Goal: Task Accomplishment & Management: Manage account settings

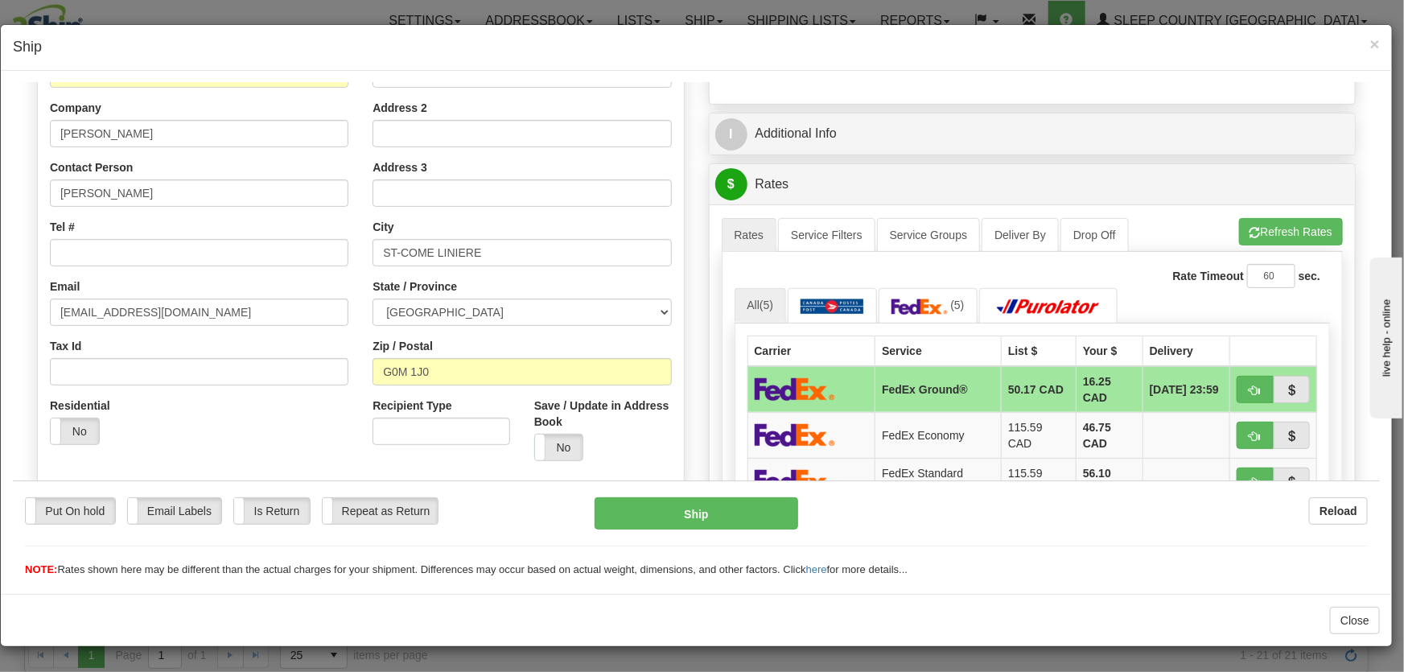
scroll to position [365, 0]
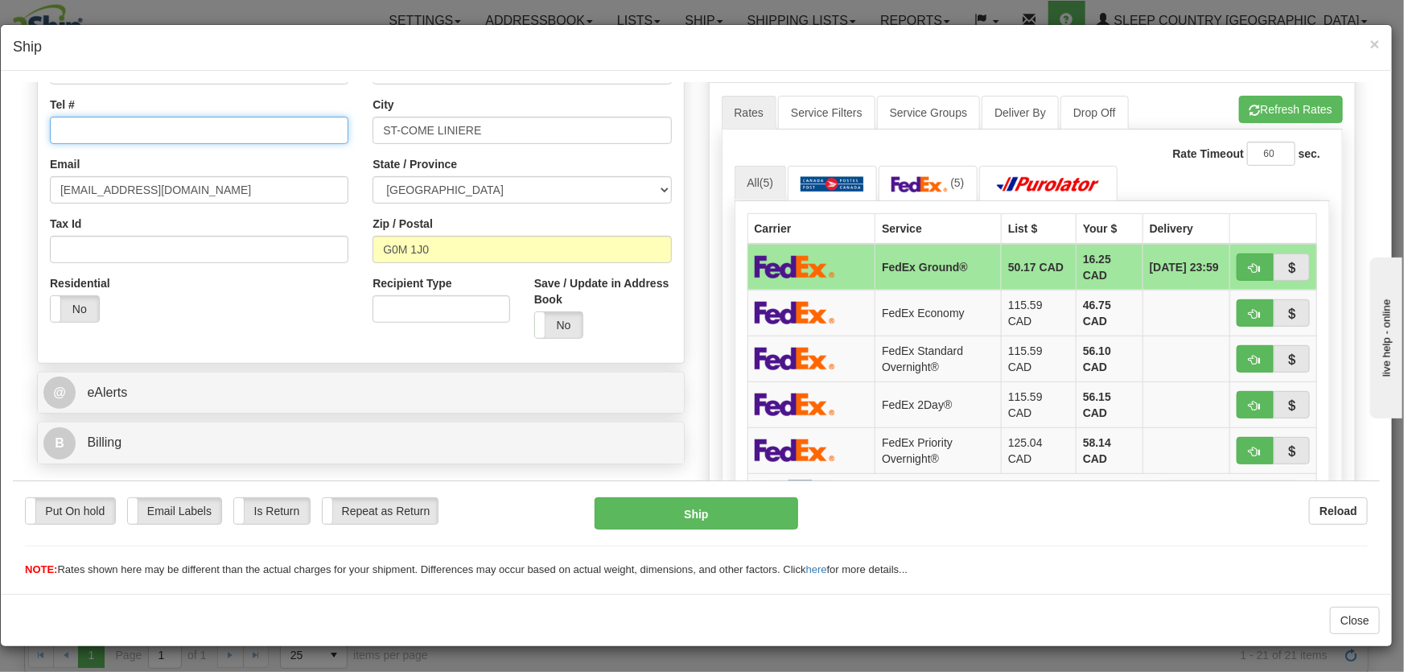
click at [90, 141] on input "Tel #" at bounding box center [199, 129] width 298 height 27
paste input "[PERSON_NAME]"
paste input "[PHONE_NUMBER]"
drag, startPoint x: 202, startPoint y: 132, endPoint x: 0, endPoint y: 113, distance: 202.8
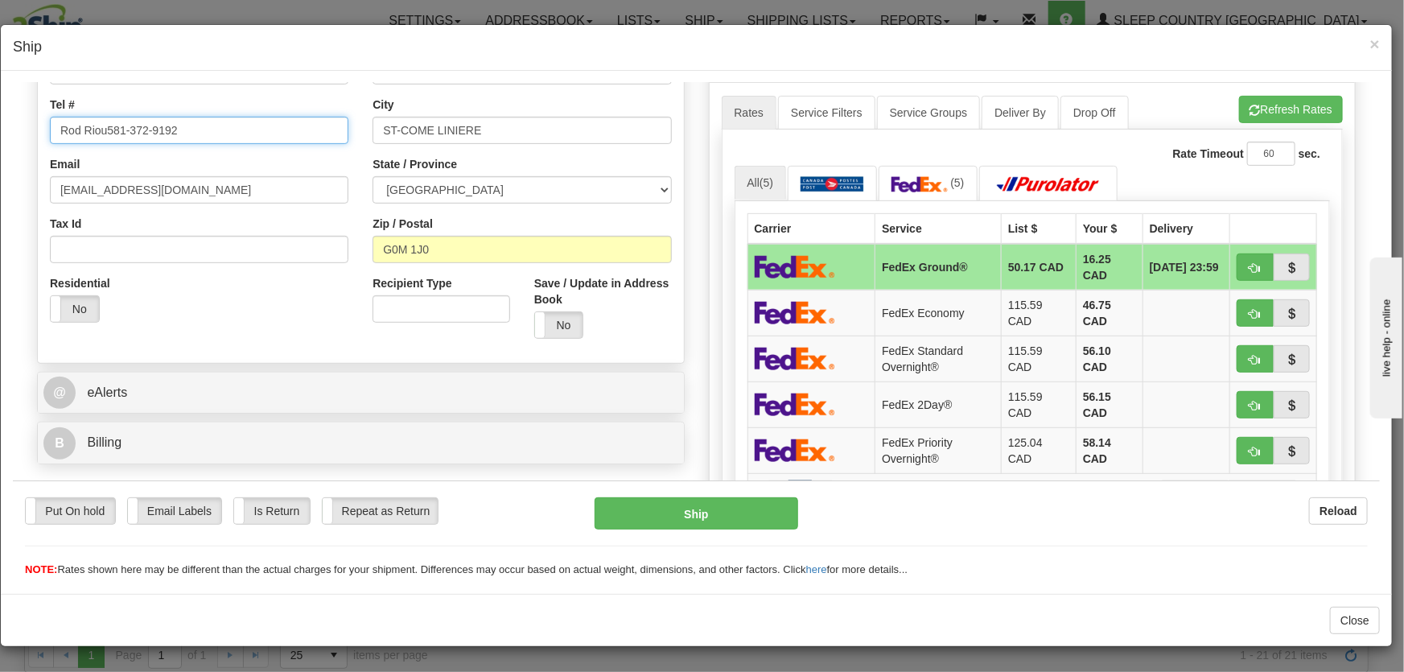
paste input "text"
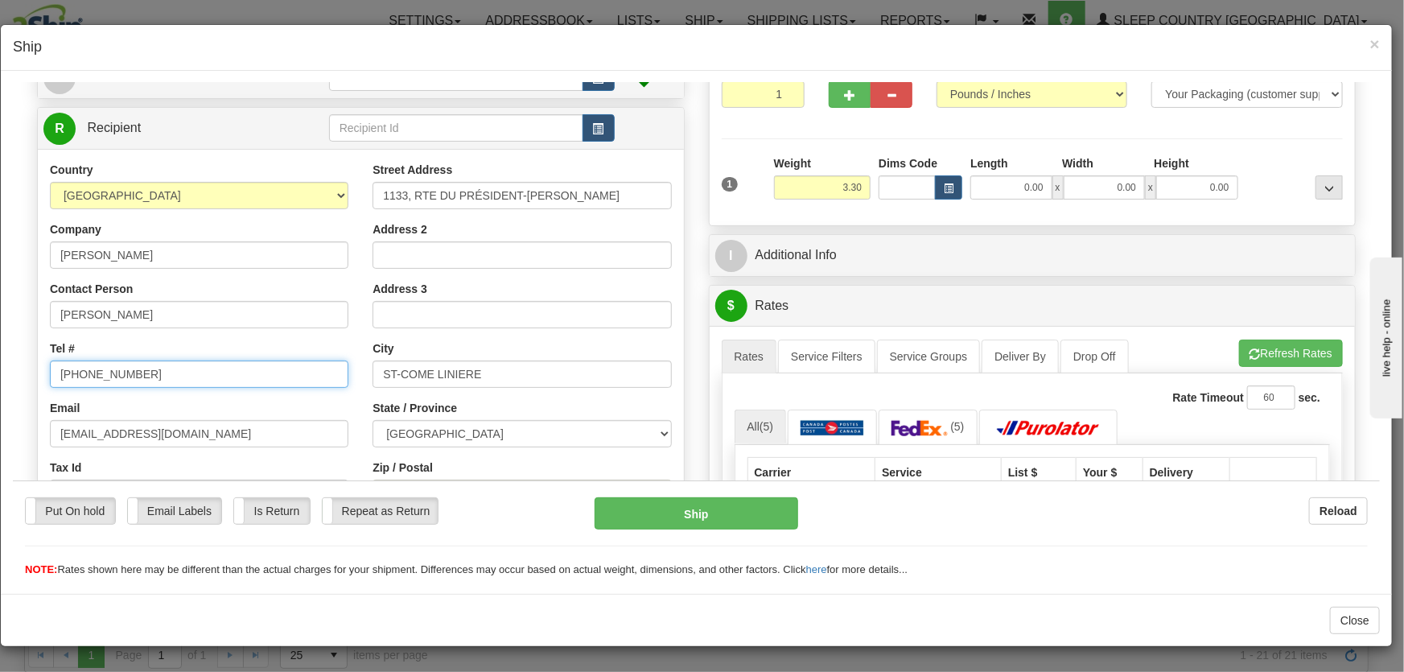
scroll to position [243, 0]
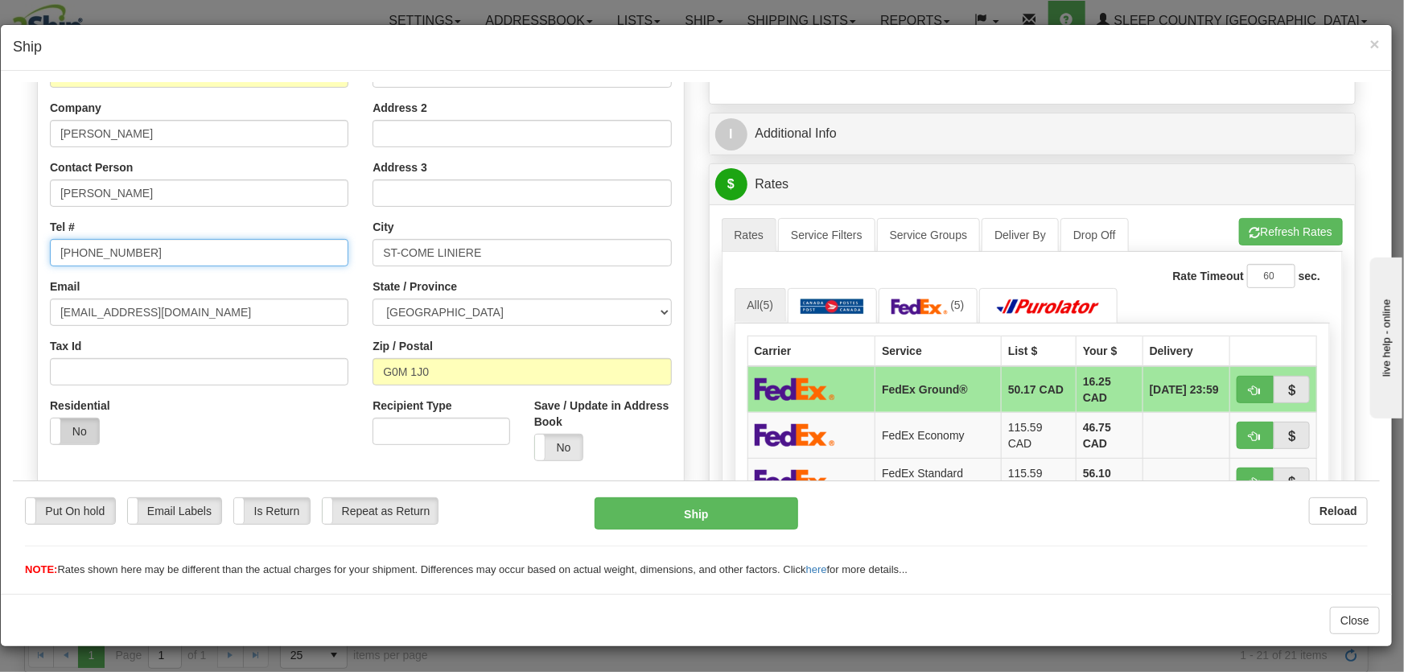
type input "[PHONE_NUMBER]"
click at [74, 418] on label "No" at bounding box center [75, 430] width 48 height 26
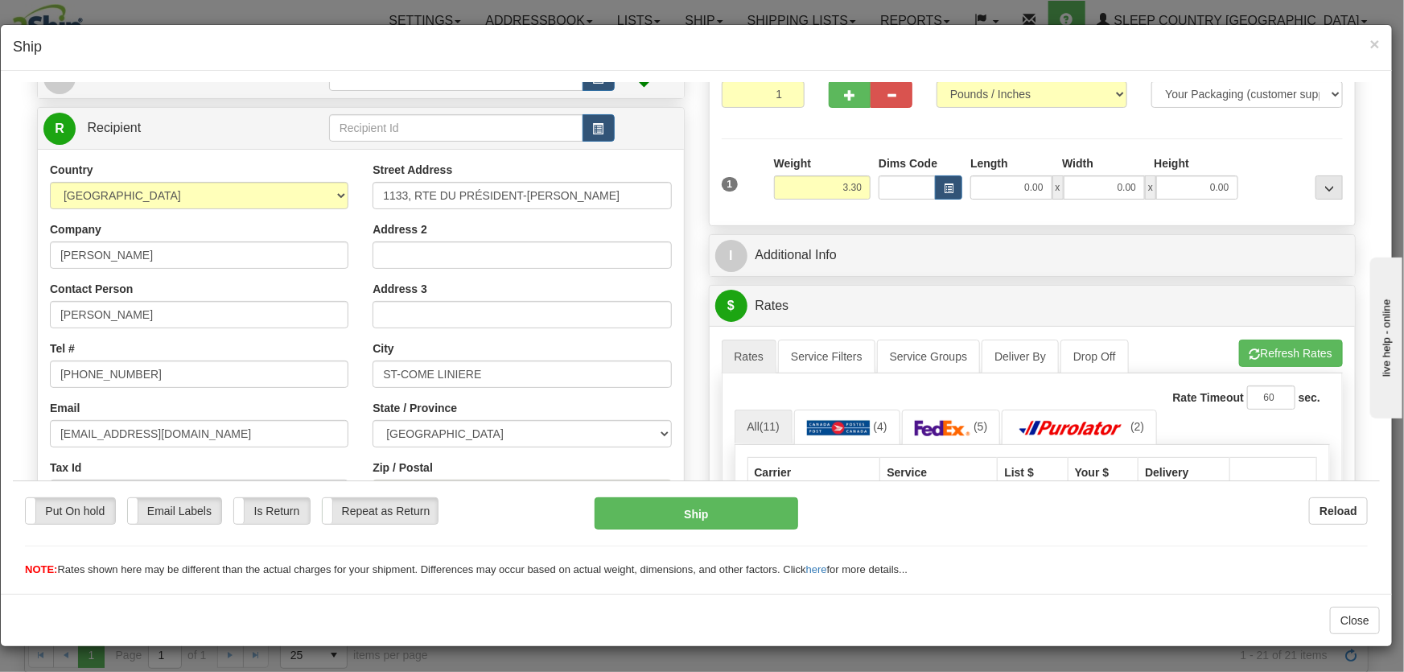
scroll to position [365, 0]
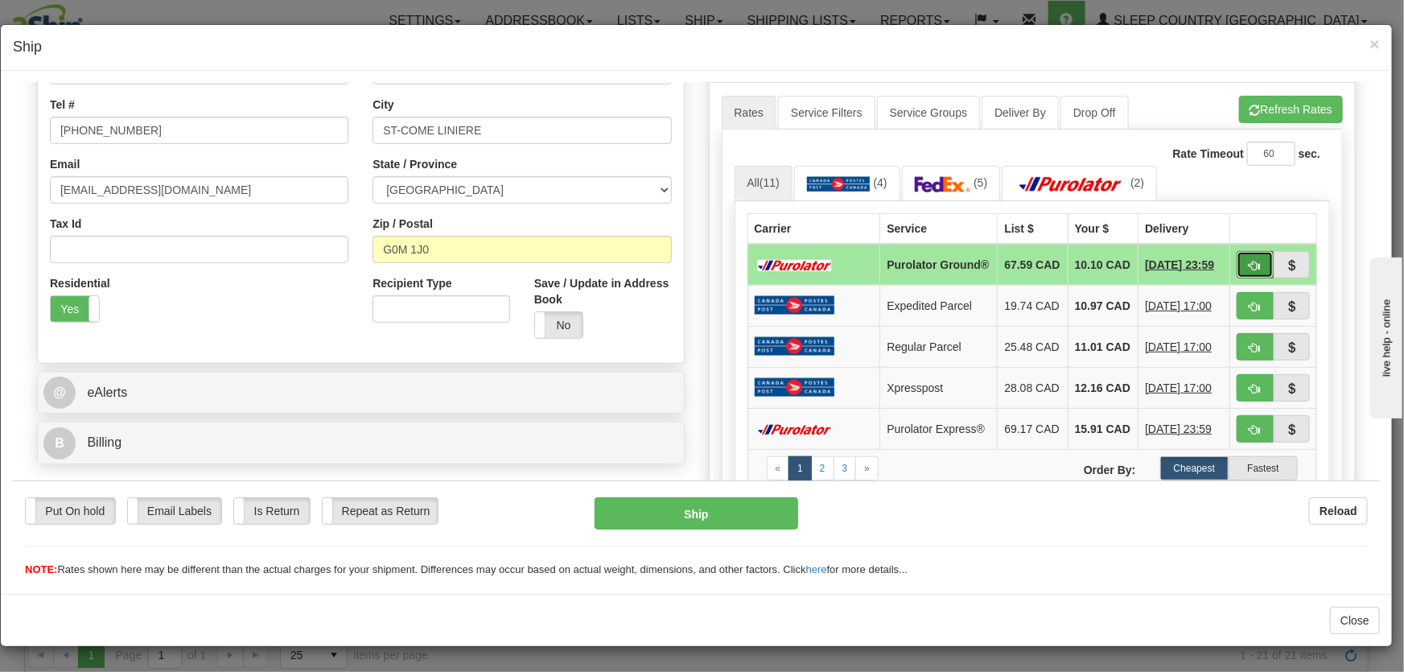
click at [1236, 259] on button "button" at bounding box center [1254, 263] width 37 height 27
type input "260"
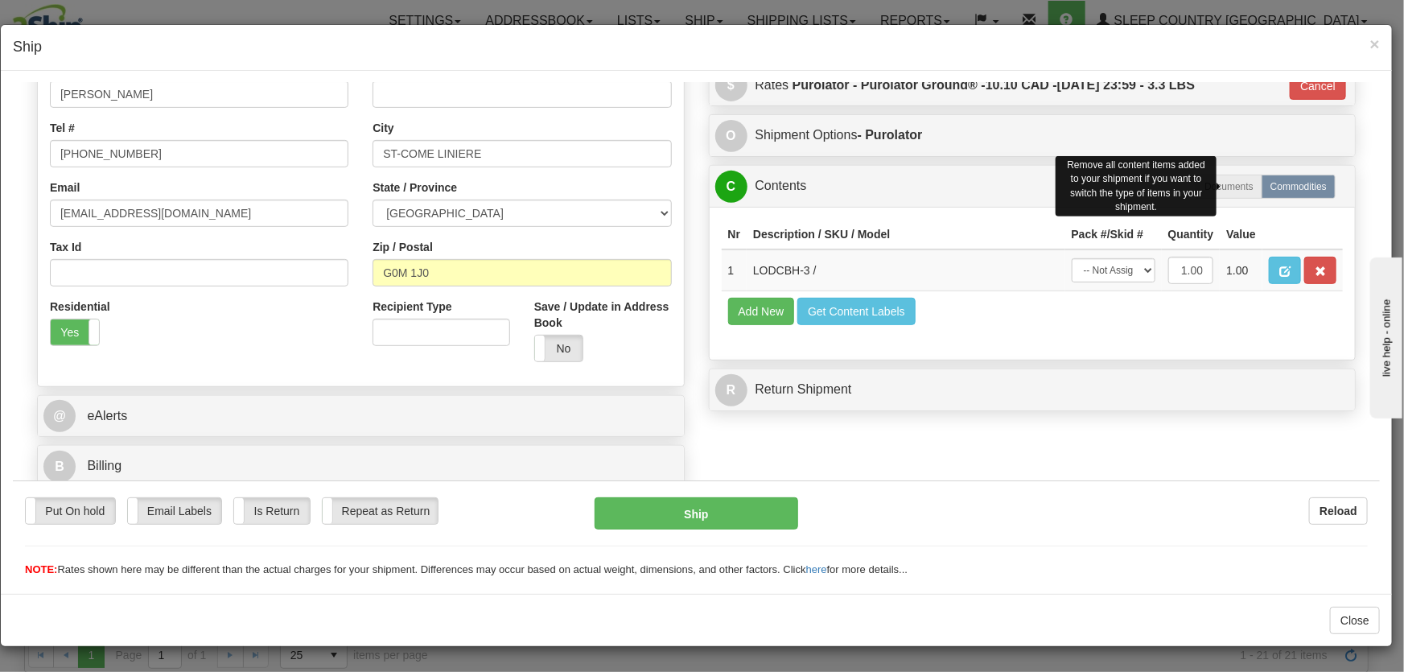
scroll to position [342, 0]
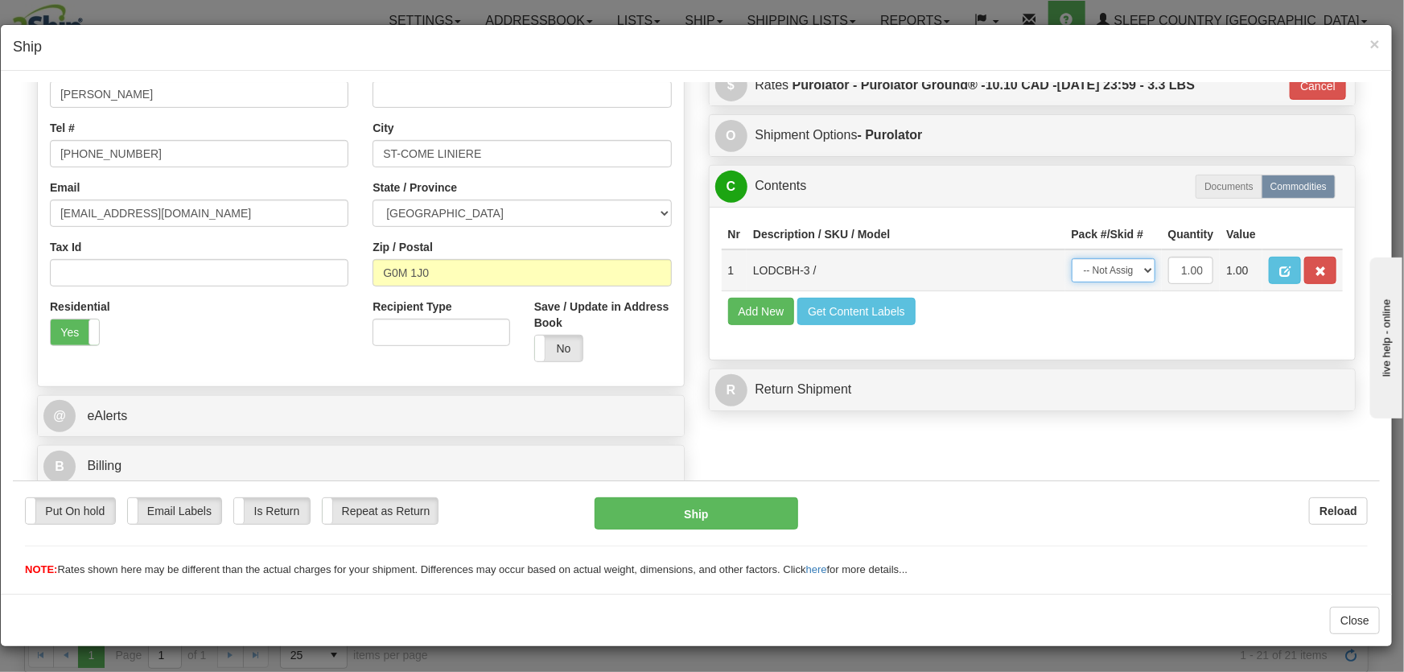
click at [1079, 265] on select "-- Not Assigned -- Package 1" at bounding box center [1113, 269] width 84 height 24
select select "0"
click at [1071, 257] on select "-- Not Assigned -- Package 1" at bounding box center [1113, 269] width 84 height 24
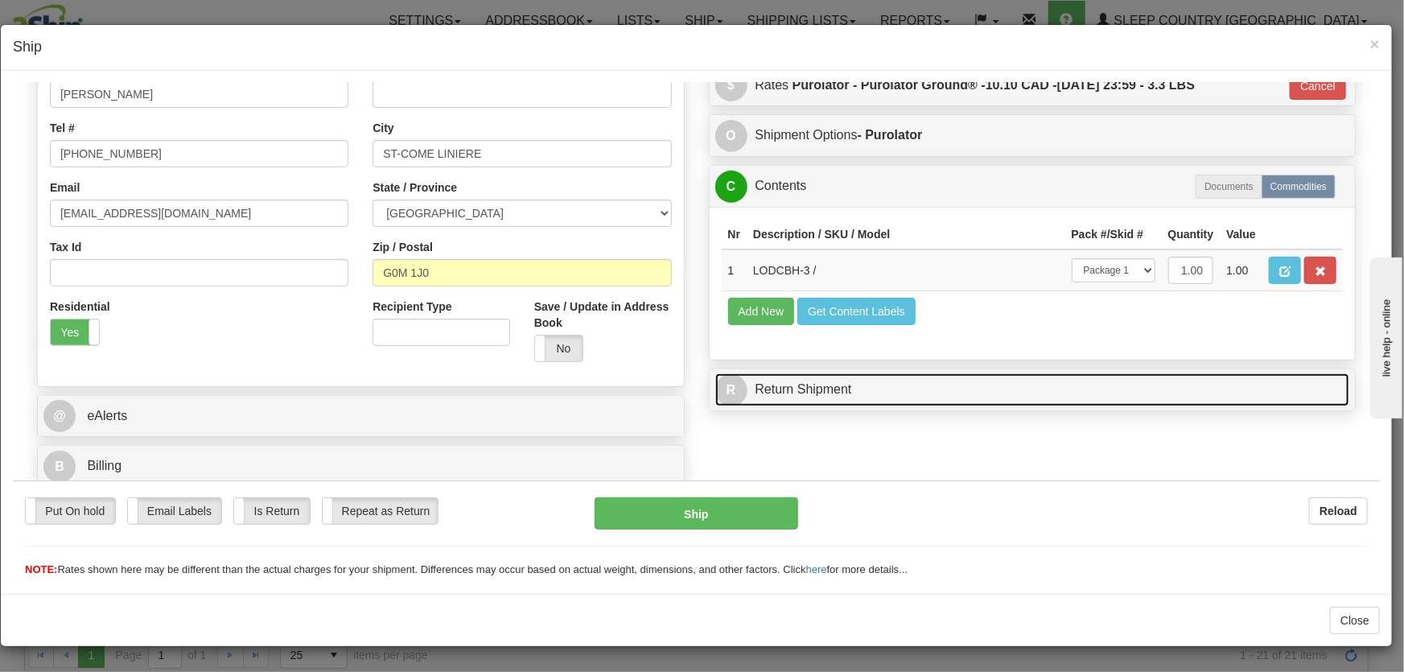
click at [801, 396] on link "R Return Shipment" at bounding box center [1032, 388] width 635 height 33
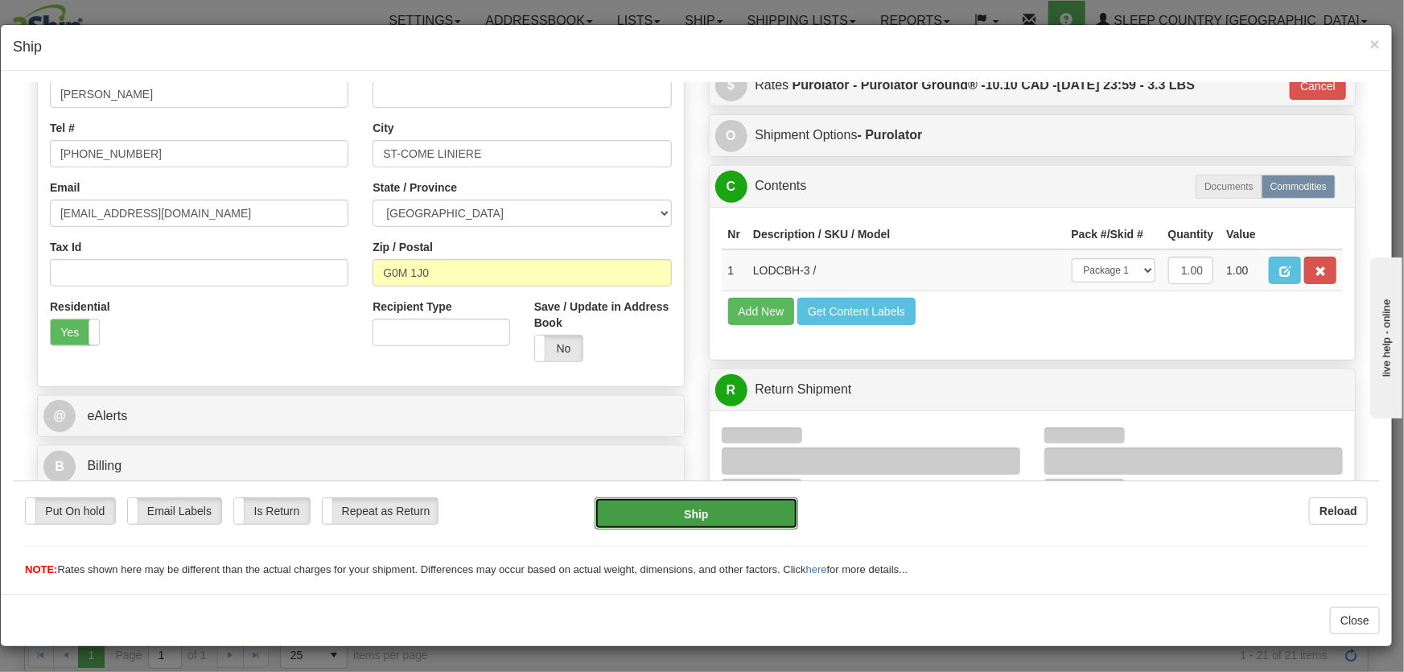
click at [676, 517] on button "Ship" at bounding box center [696, 512] width 204 height 32
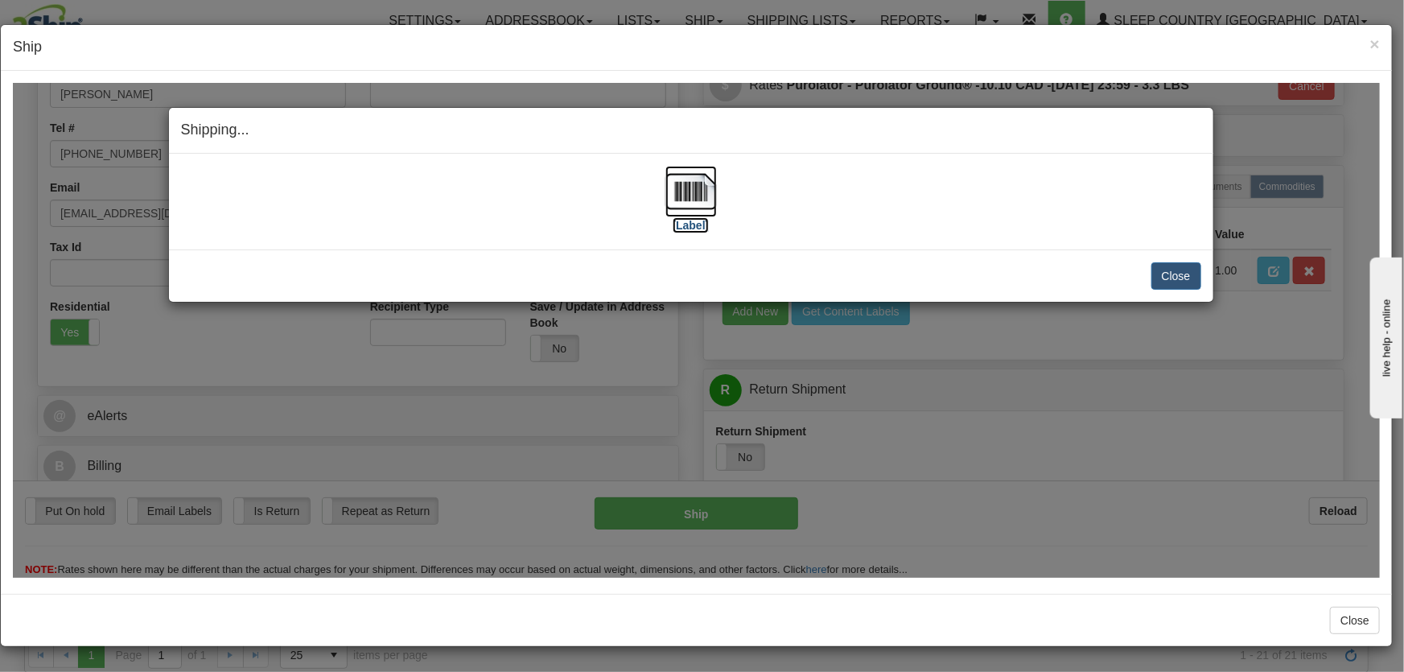
click at [693, 214] on img at bounding box center [690, 190] width 51 height 51
click at [1172, 269] on button "Close" at bounding box center [1176, 274] width 50 height 27
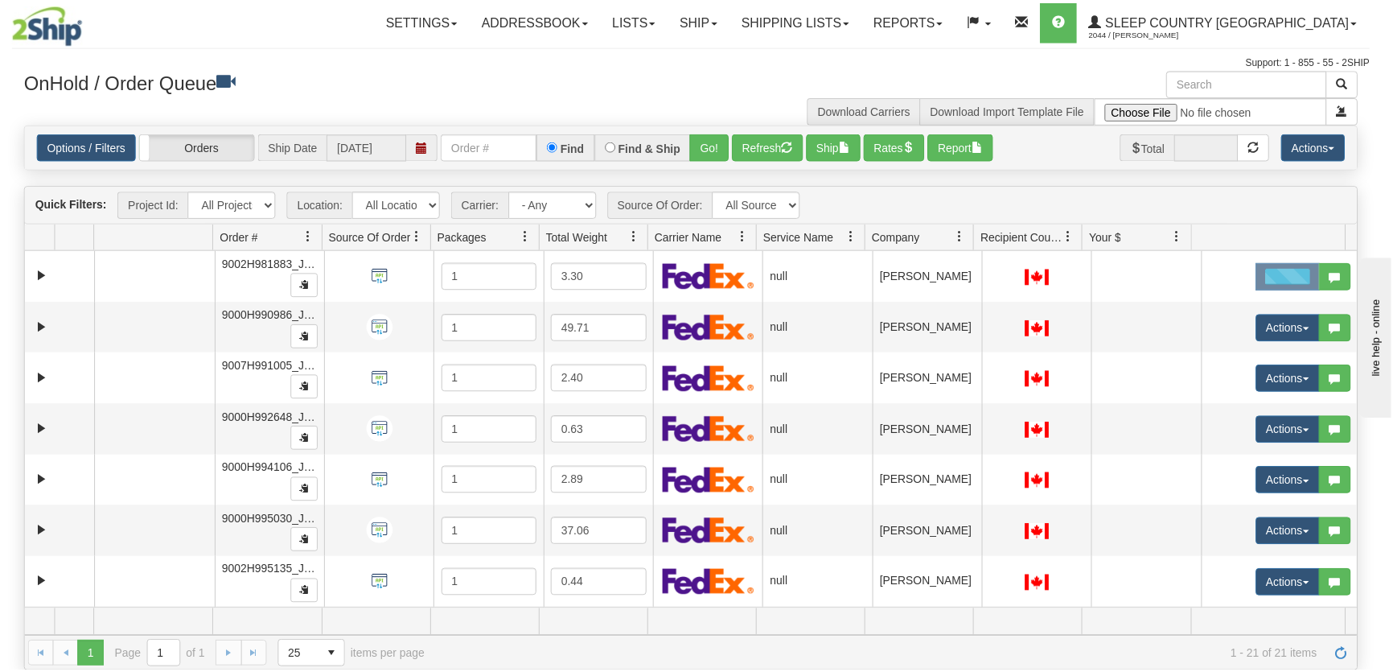
scroll to position [0, 0]
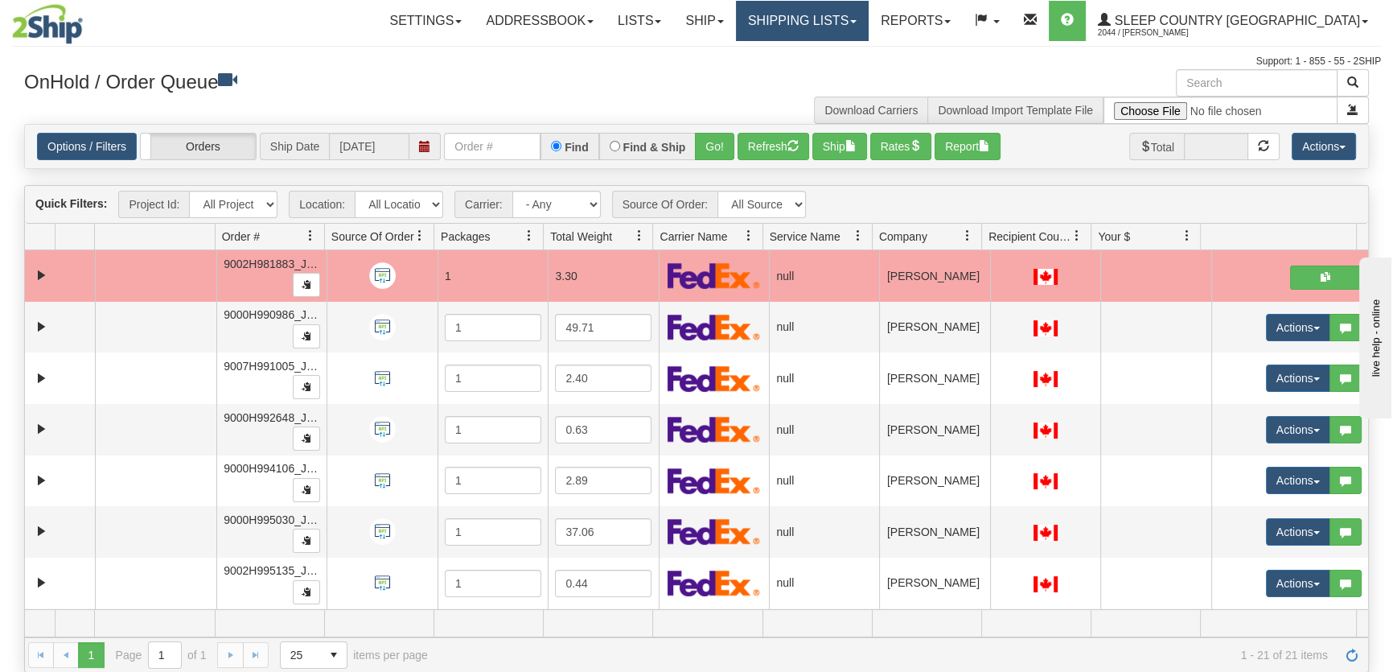
click at [869, 20] on link "Shipping lists" at bounding box center [802, 21] width 133 height 40
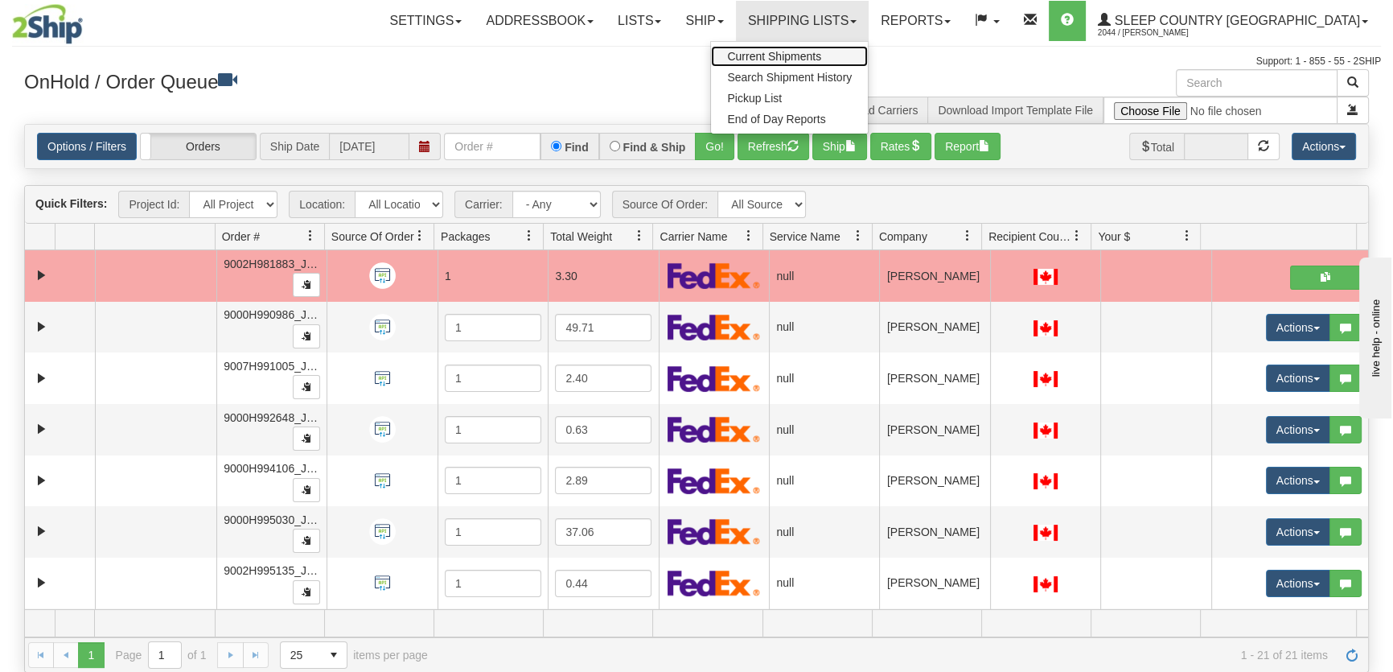
click at [868, 47] on link "Current Shipments" at bounding box center [789, 56] width 157 height 21
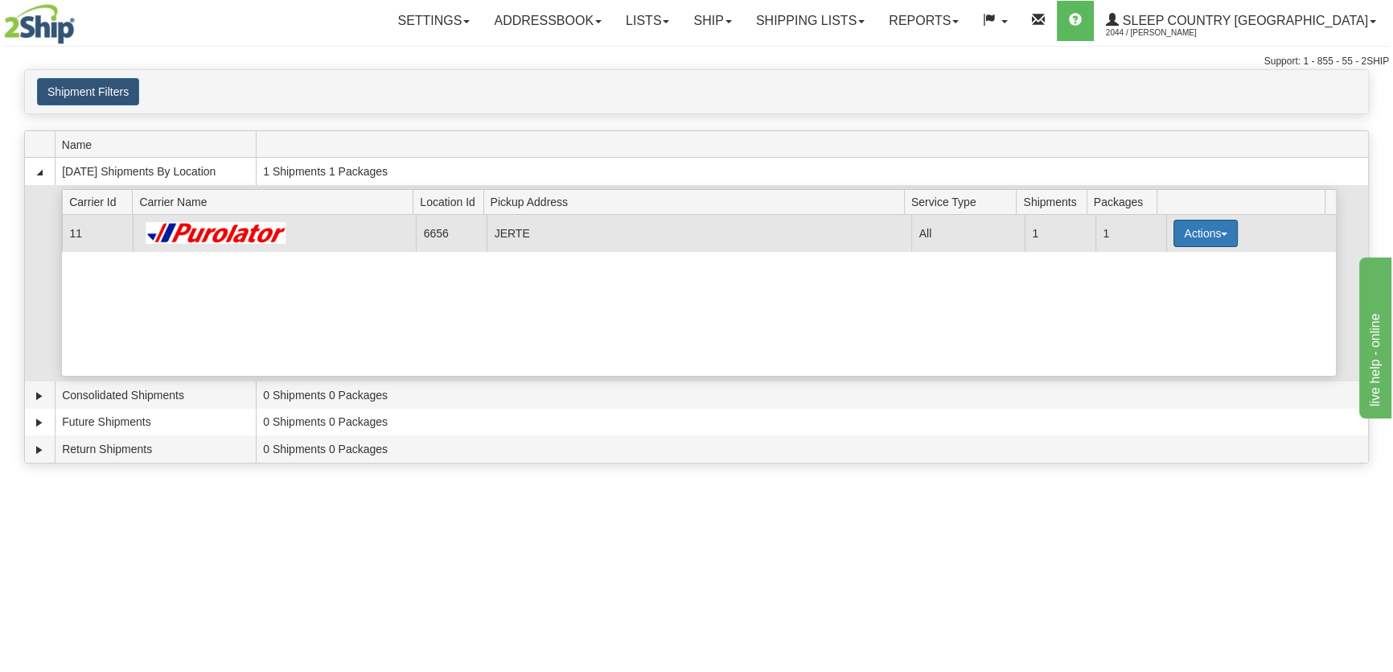
click at [1227, 236] on button "Actions" at bounding box center [1206, 233] width 64 height 27
click at [1174, 310] on link "Pickup" at bounding box center [1172, 305] width 129 height 21
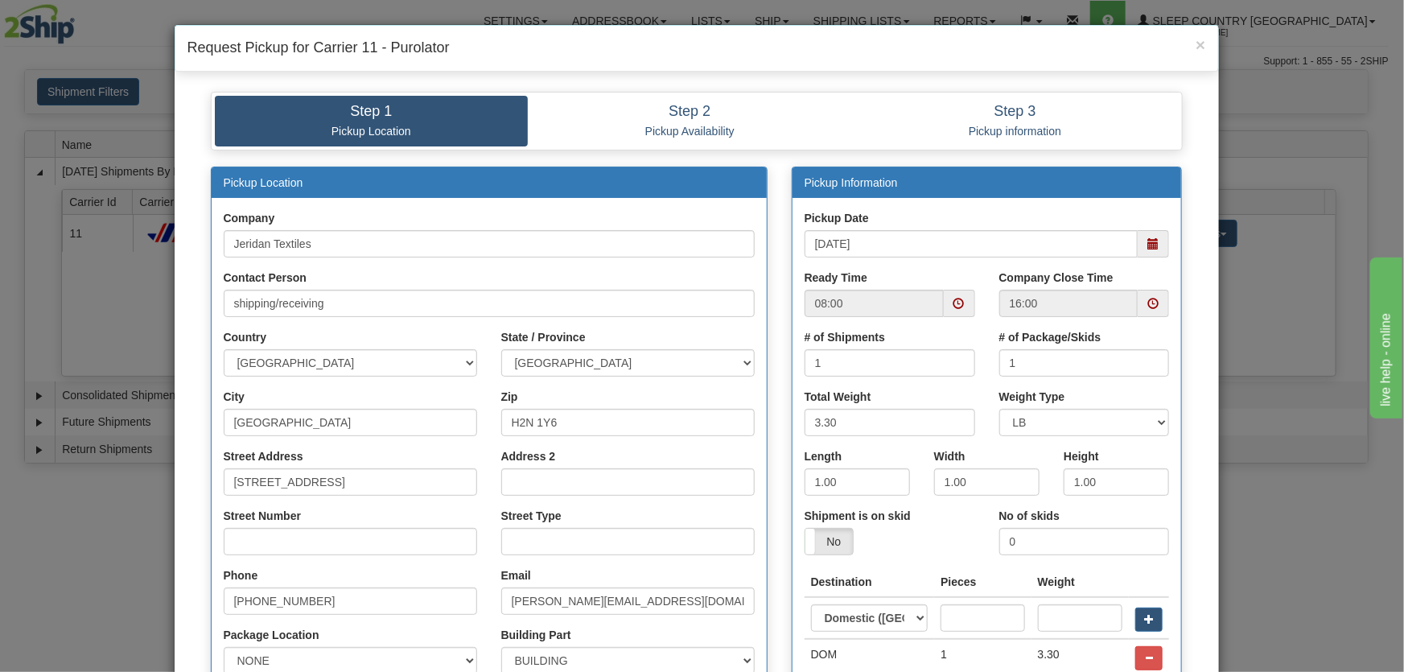
click at [1153, 242] on span at bounding box center [1152, 243] width 11 height 11
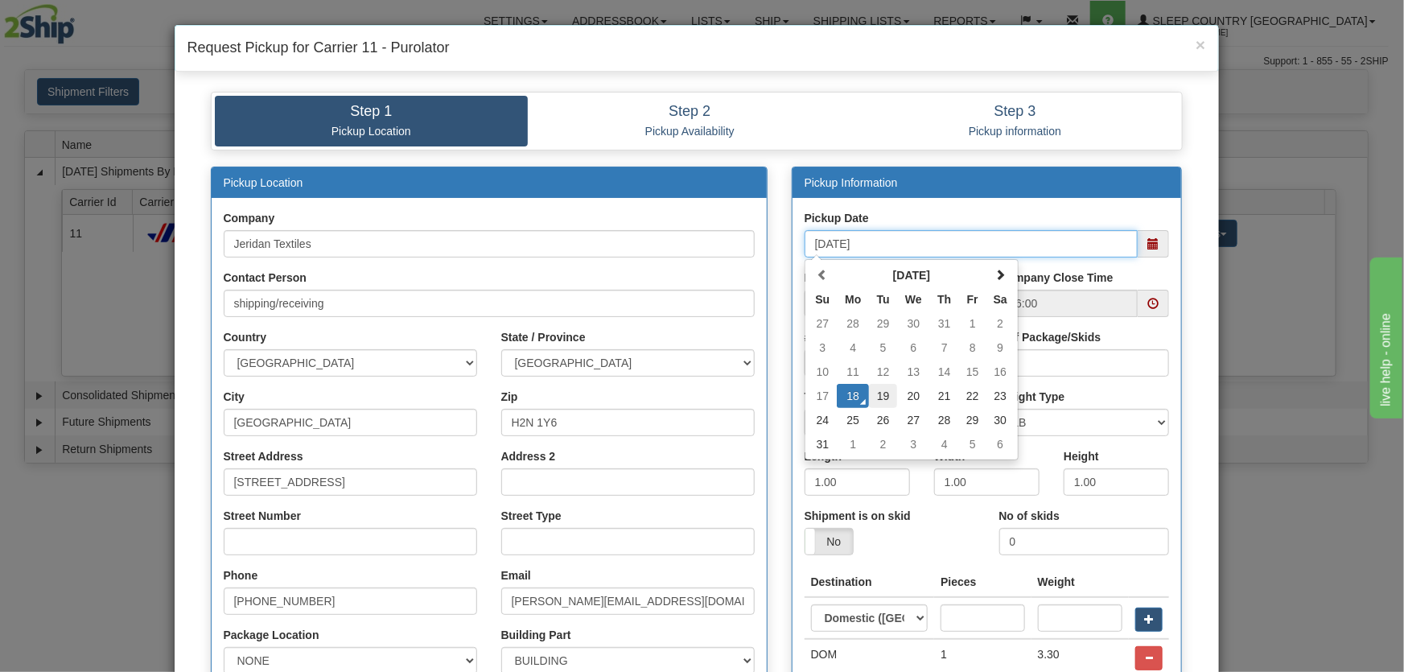
click at [874, 393] on td "19" at bounding box center [883, 396] width 28 height 24
type input "08/19/2025"
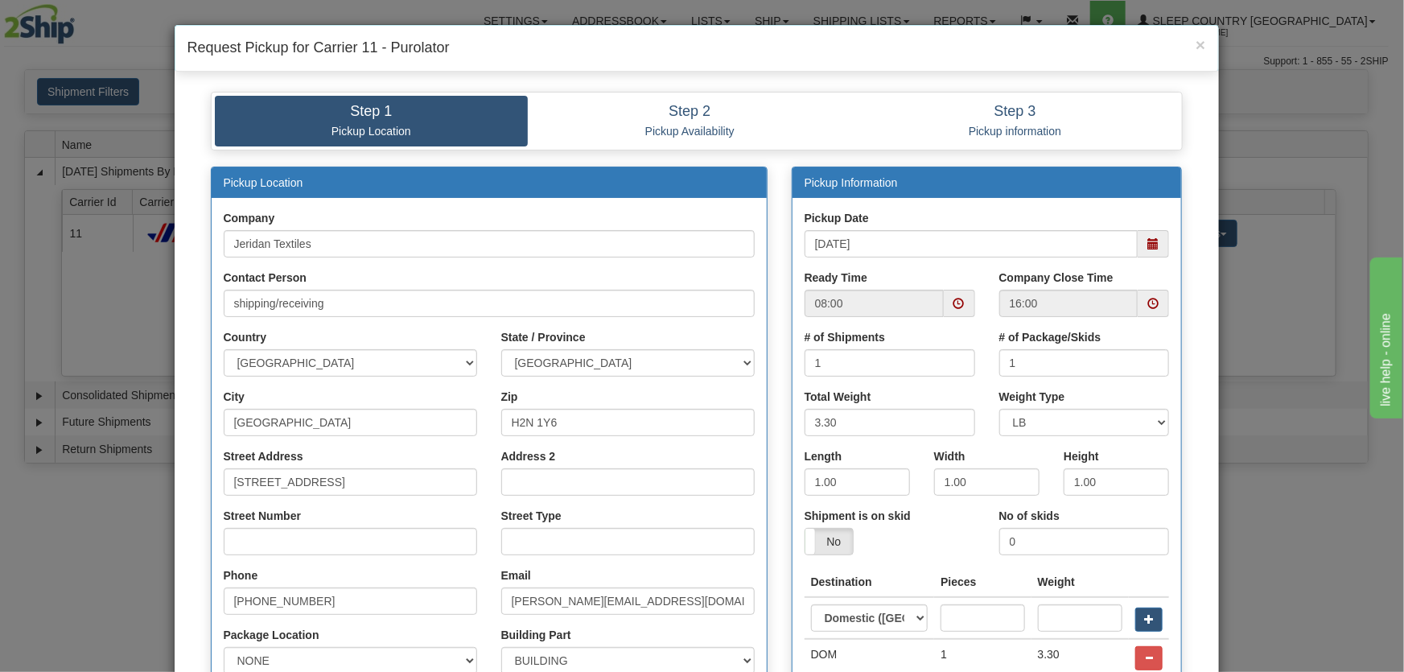
click at [953, 306] on span at bounding box center [958, 303] width 11 height 11
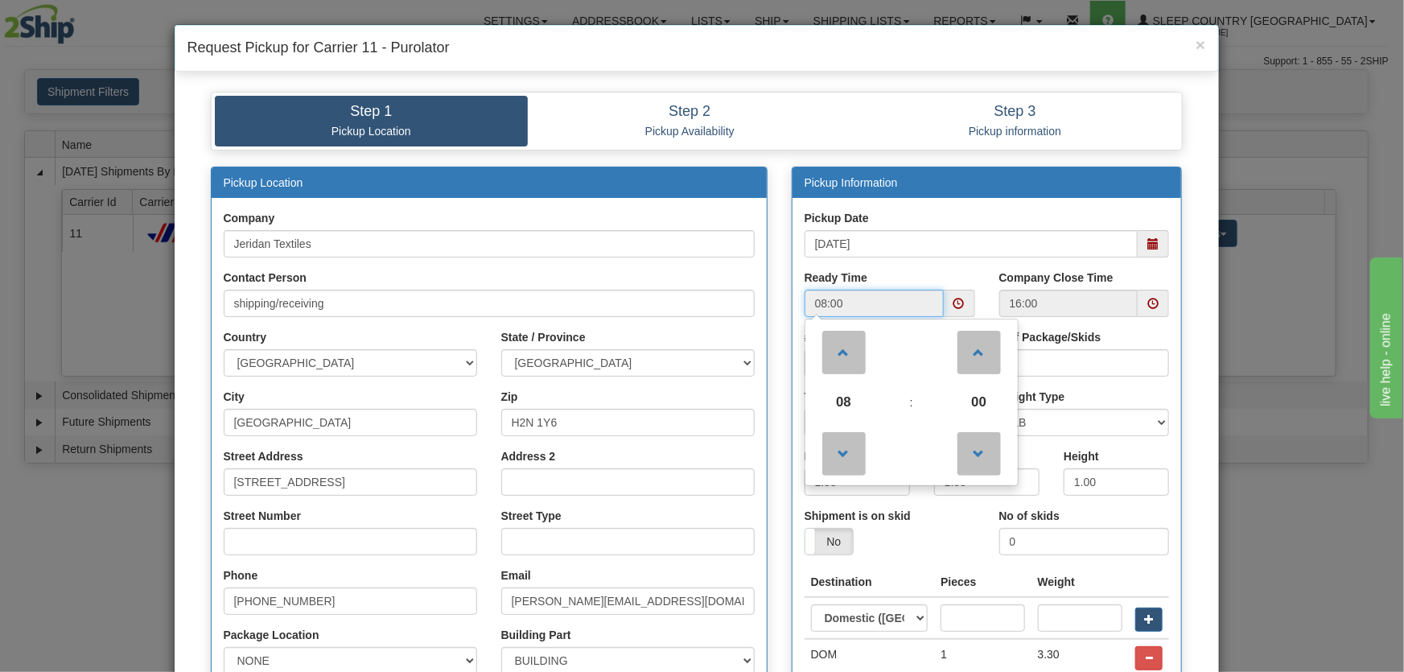
drag, startPoint x: 845, startPoint y: 397, endPoint x: 929, endPoint y: 379, distance: 85.5
click at [848, 397] on span "08" at bounding box center [843, 401] width 43 height 43
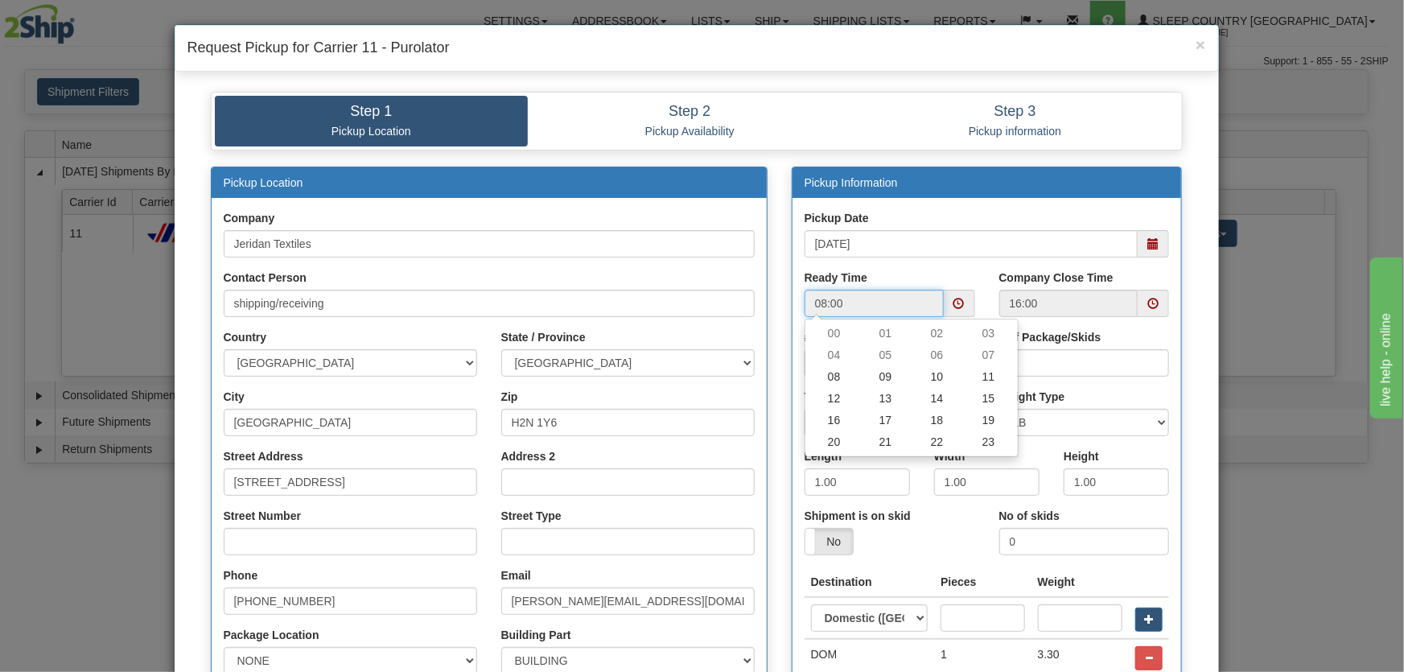
click at [981, 368] on td "11" at bounding box center [988, 377] width 51 height 22
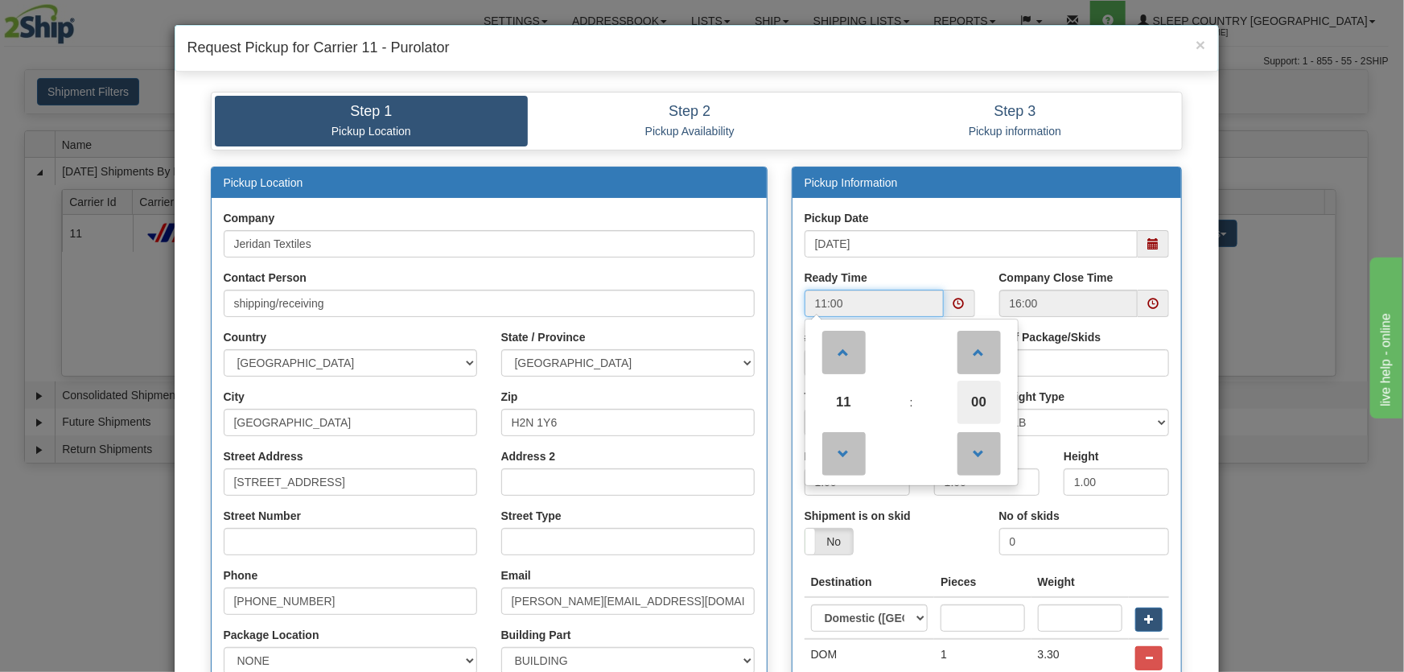
click at [972, 385] on span "00" at bounding box center [978, 401] width 43 height 43
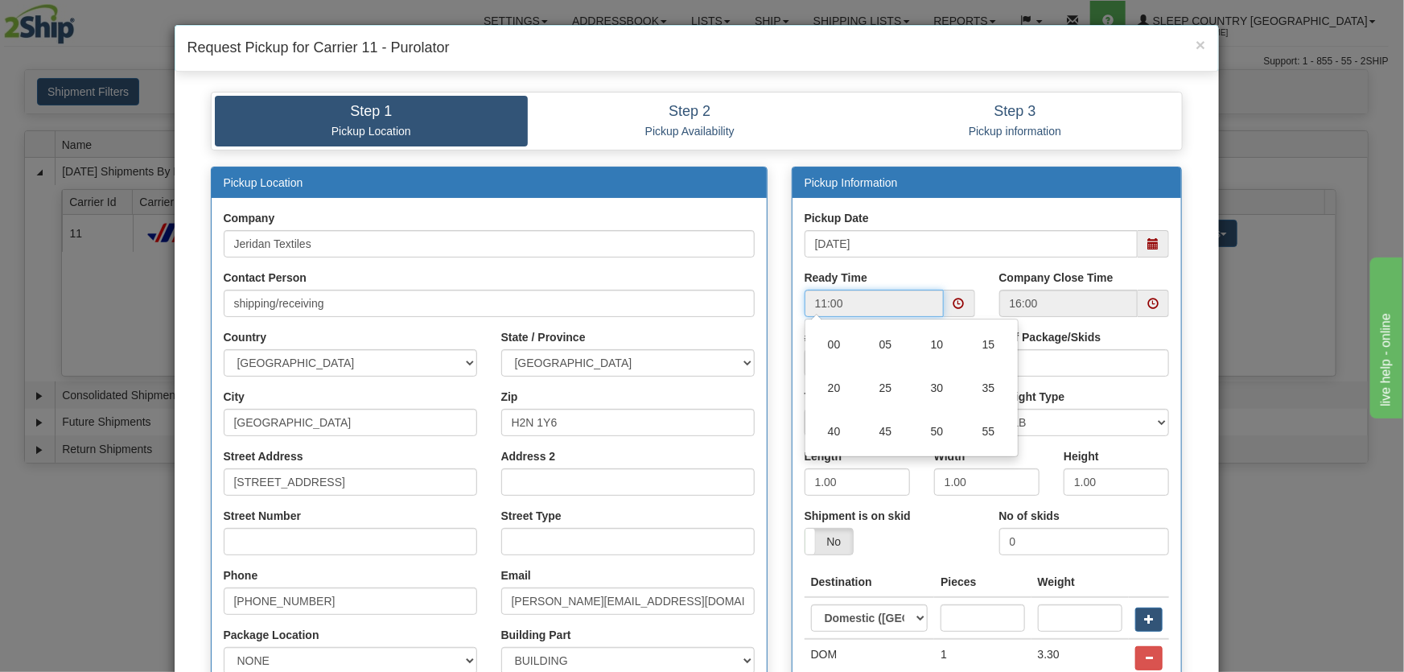
click at [900, 385] on td "25" at bounding box center [885, 387] width 51 height 43
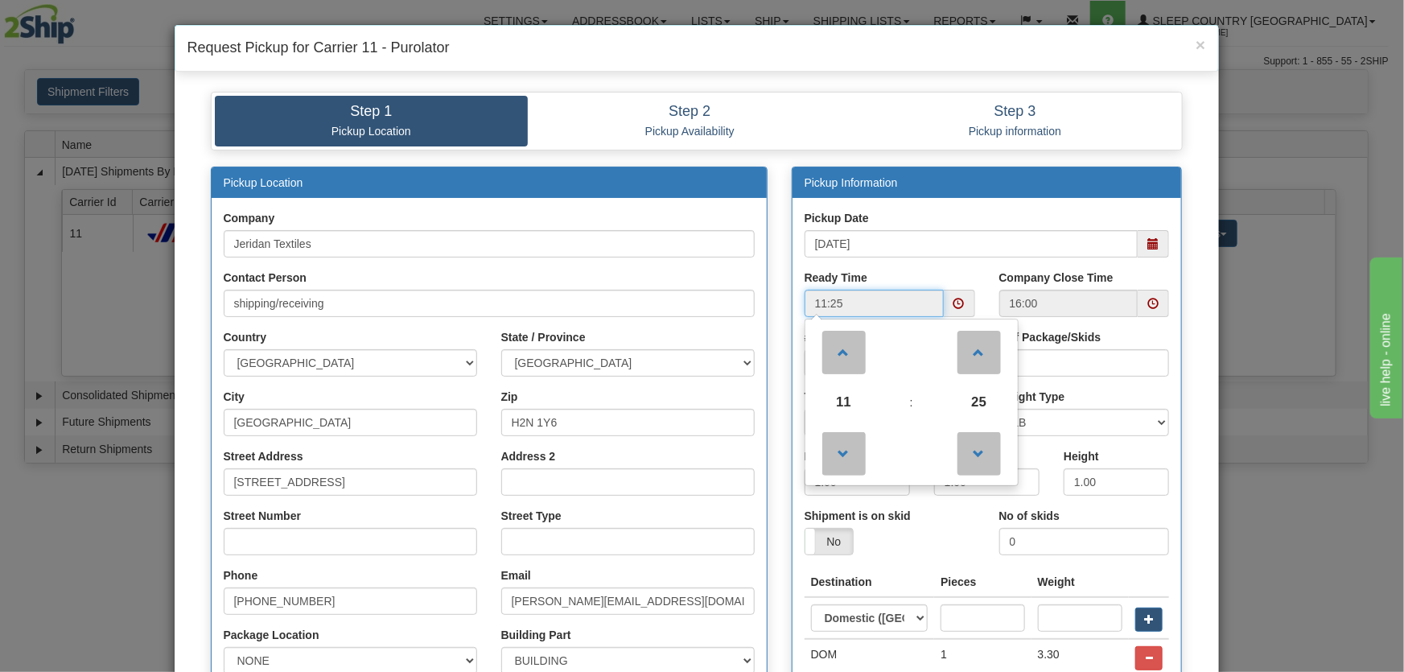
click at [968, 396] on span "25" at bounding box center [978, 401] width 43 height 43
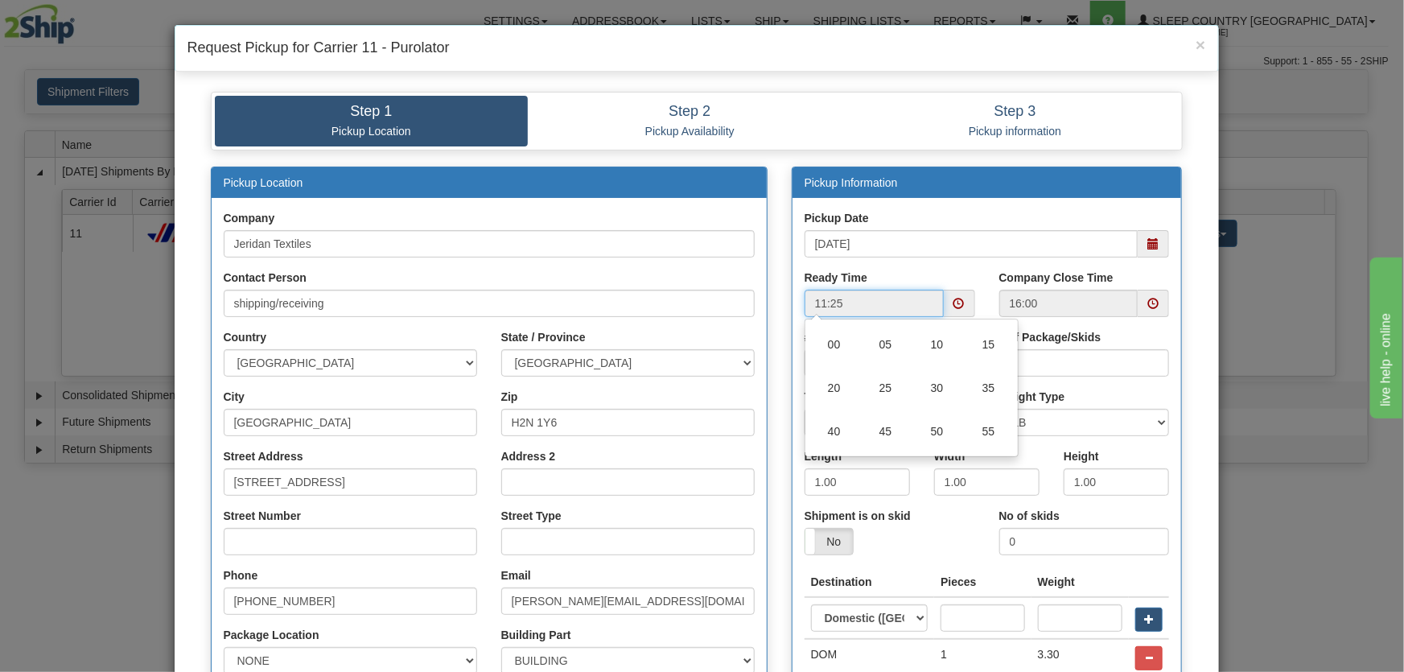
click at [940, 387] on td "30" at bounding box center [936, 387] width 51 height 43
type input "11:30"
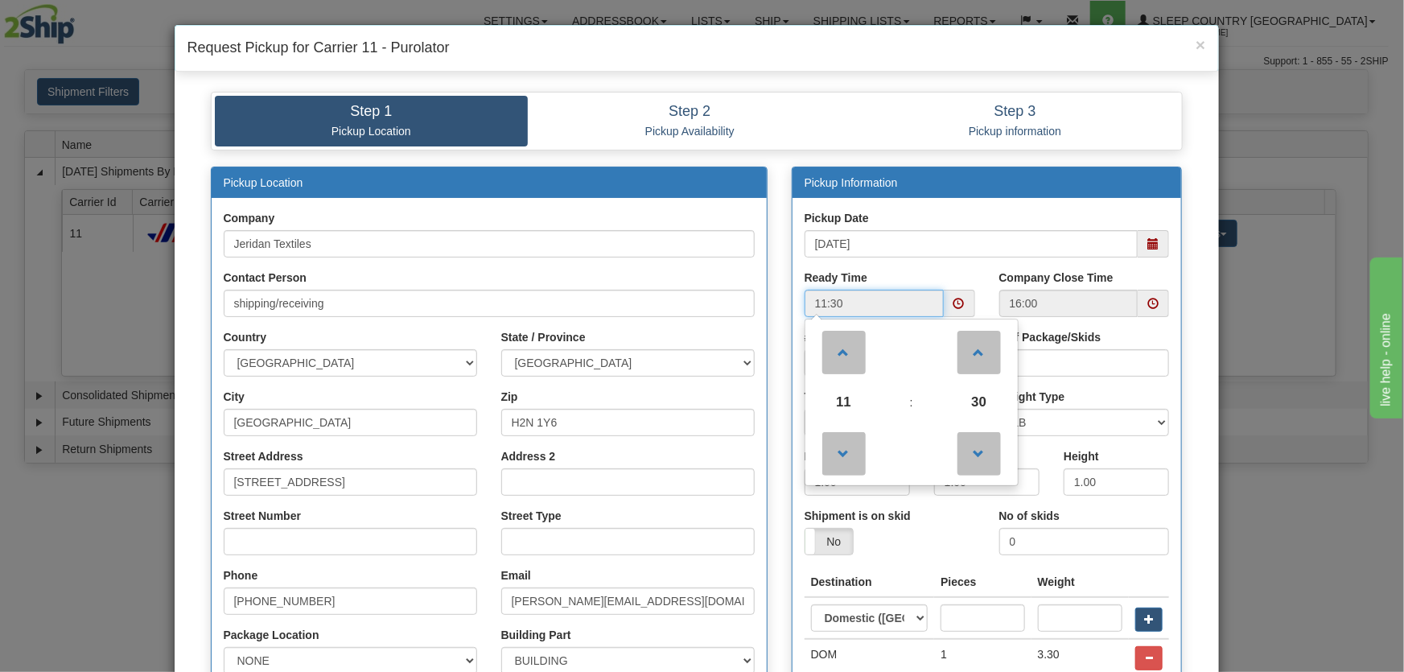
scroll to position [352, 0]
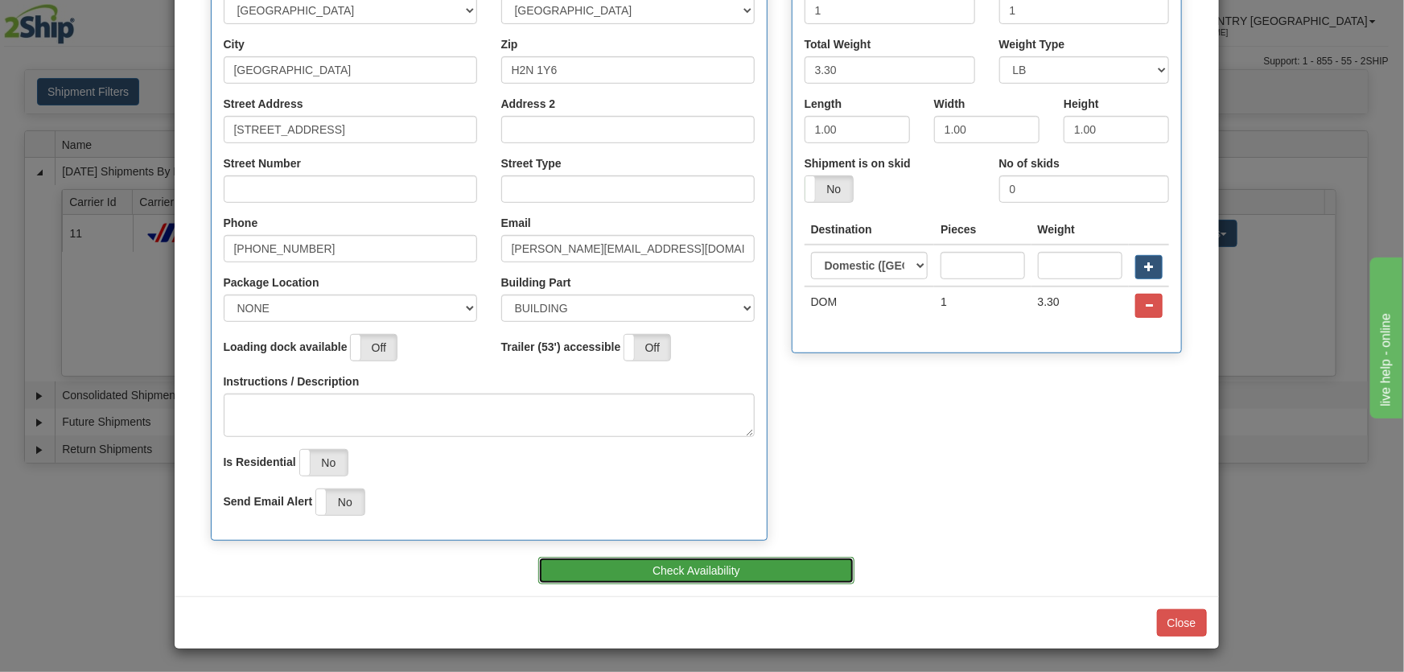
click at [633, 572] on button "Check Availability" at bounding box center [696, 570] width 316 height 27
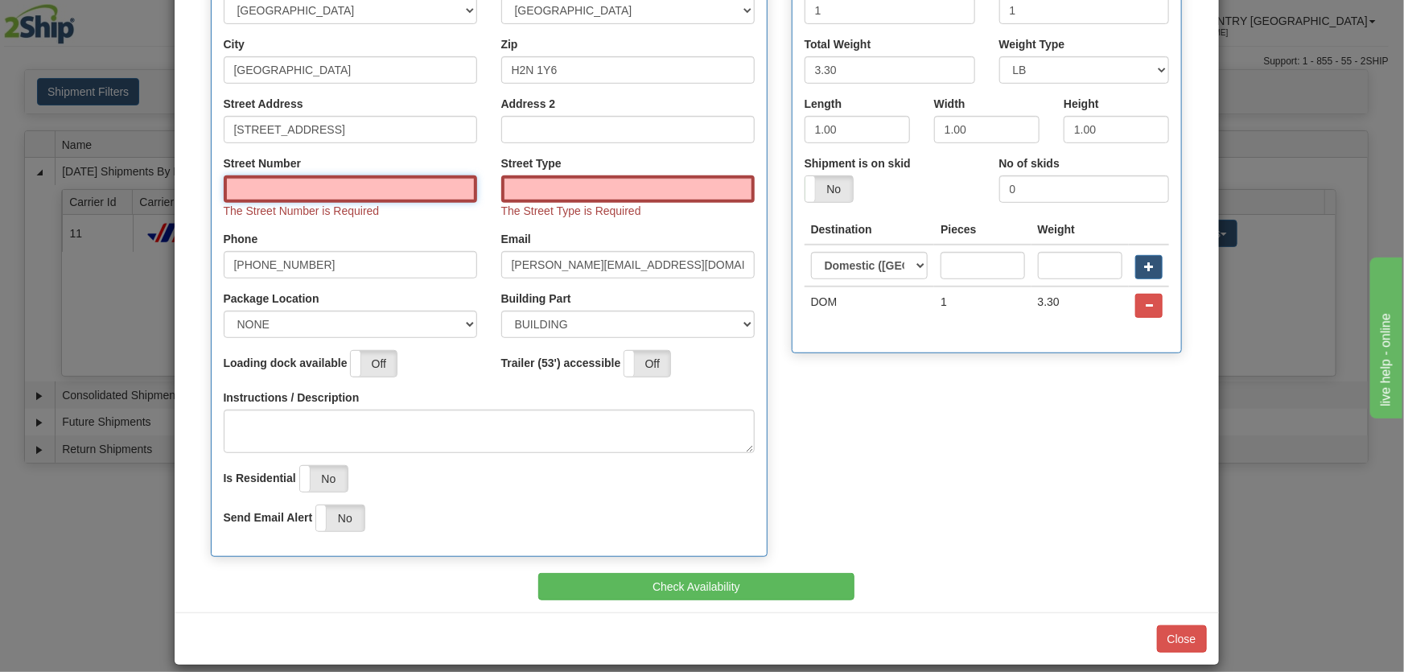
drag, startPoint x: 364, startPoint y: 192, endPoint x: 347, endPoint y: 201, distance: 19.1
click at [363, 191] on input "Street Number" at bounding box center [350, 188] width 253 height 27
type input "8750"
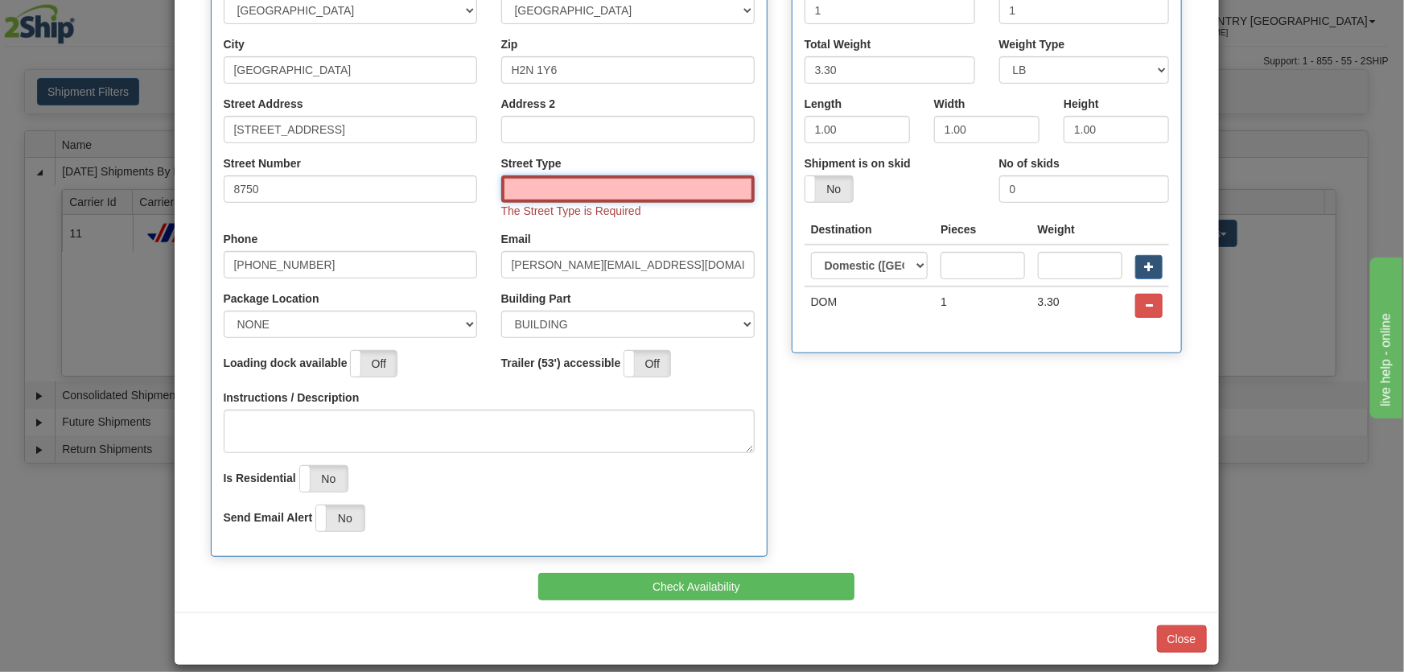
click at [525, 179] on input "Street Type" at bounding box center [627, 188] width 253 height 27
type input "AVE"
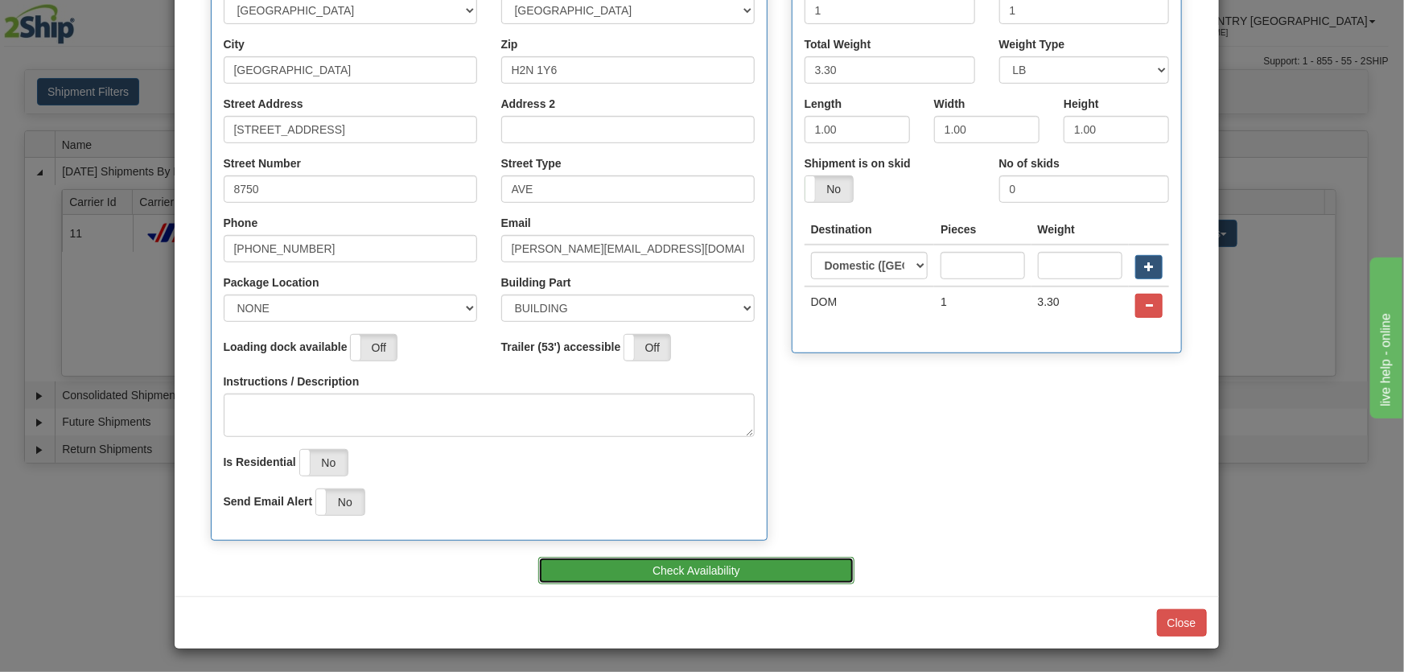
click at [643, 558] on button "Check Availability" at bounding box center [696, 570] width 316 height 27
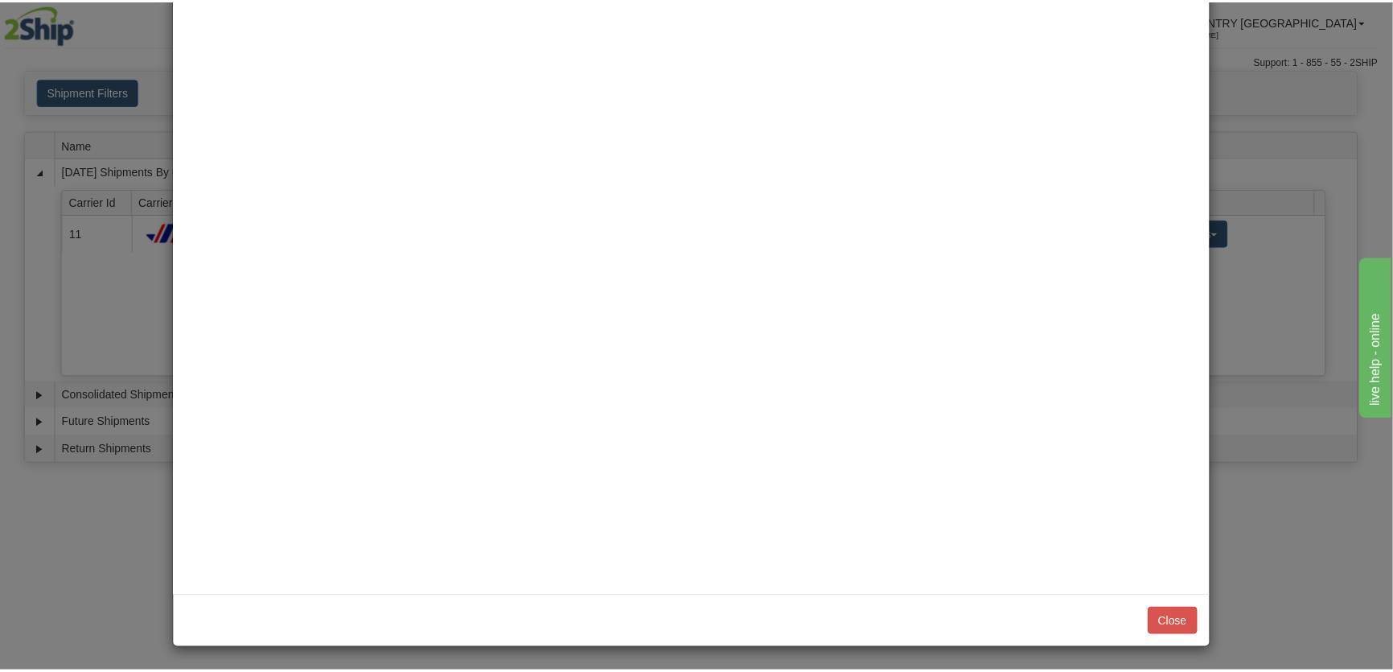
scroll to position [0, 0]
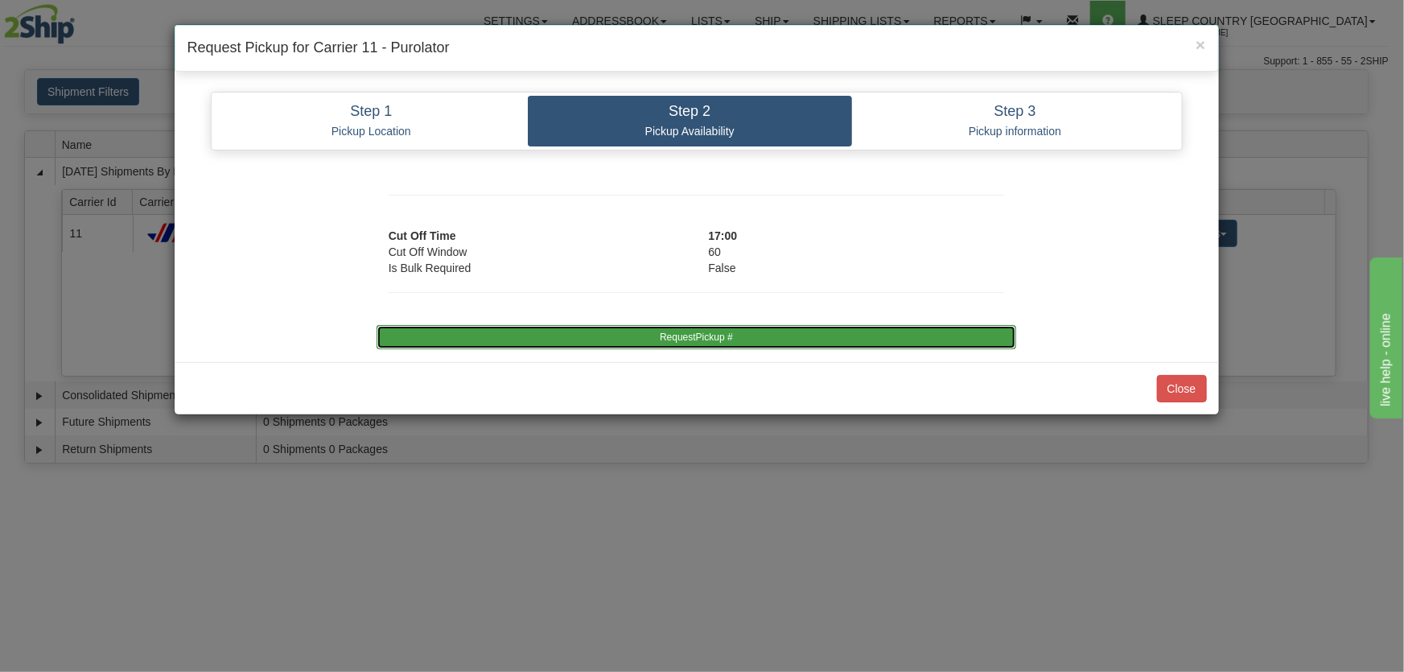
click at [707, 345] on button "RequestPickup #" at bounding box center [695, 337] width 639 height 24
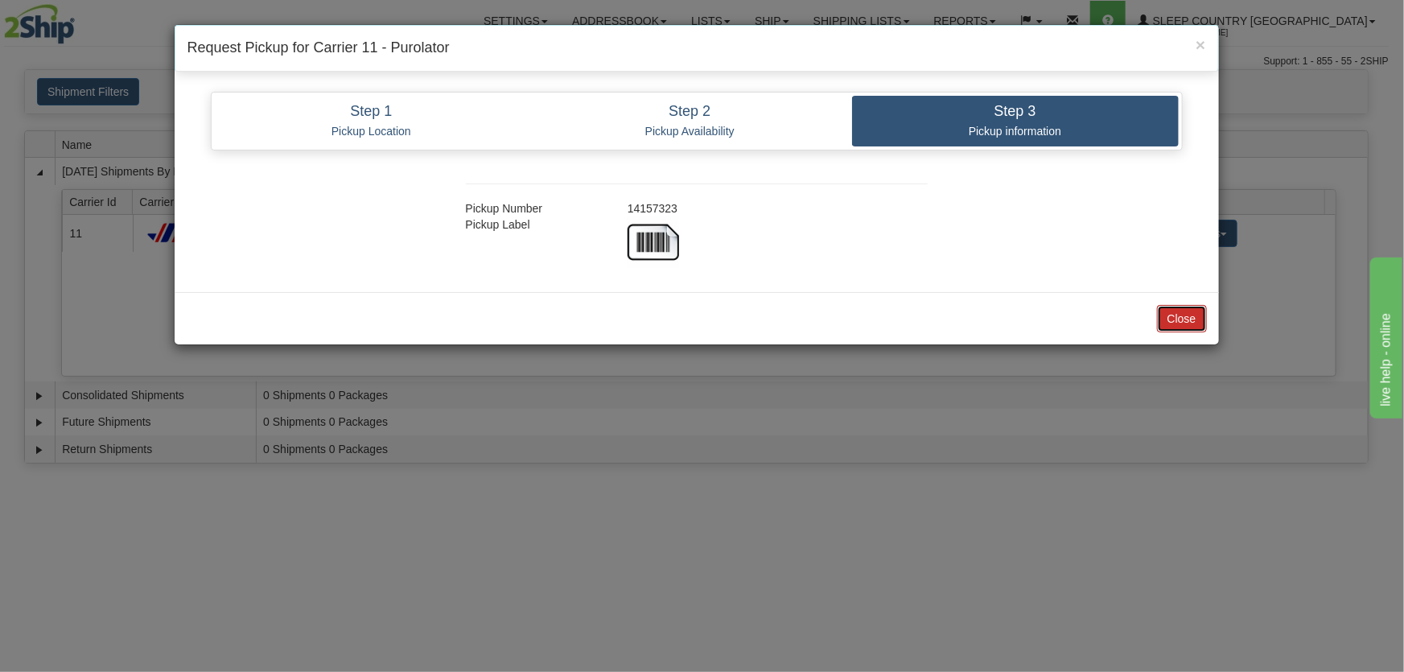
click at [1184, 318] on button "Close" at bounding box center [1182, 318] width 50 height 27
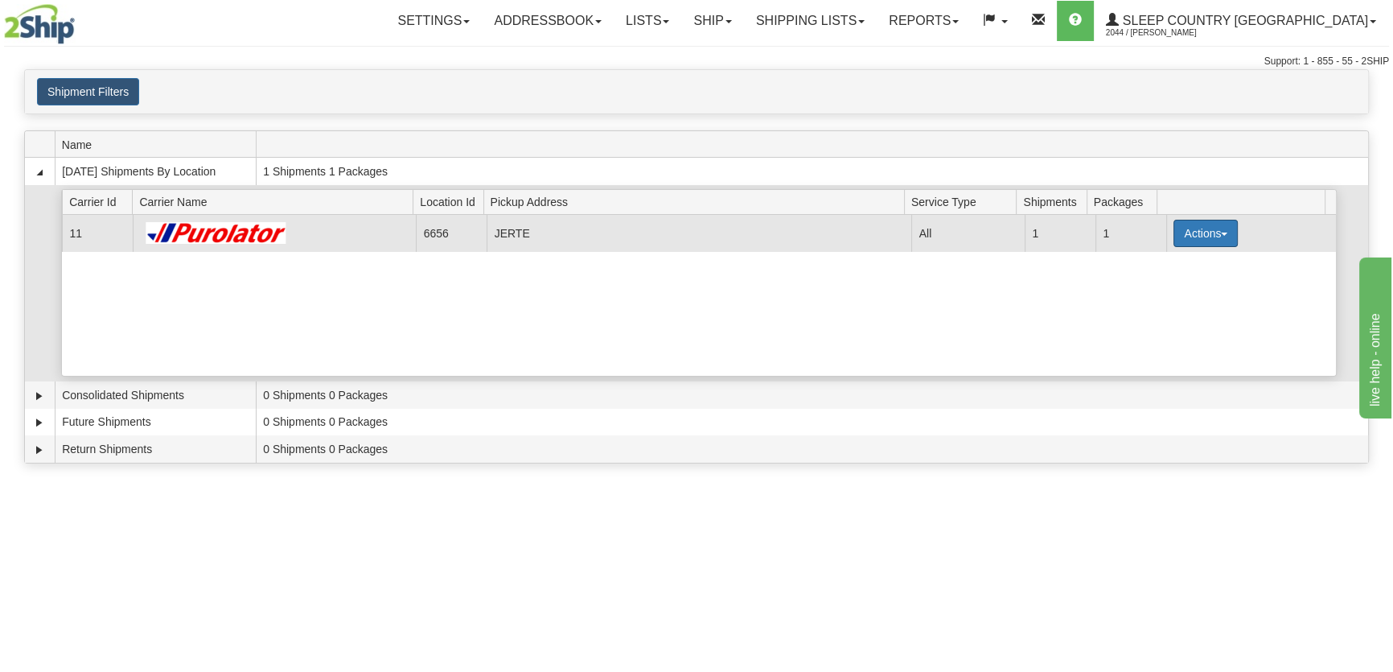
click at [1204, 228] on button "Actions" at bounding box center [1206, 233] width 64 height 27
click at [1166, 280] on link "Close" at bounding box center [1172, 284] width 129 height 21
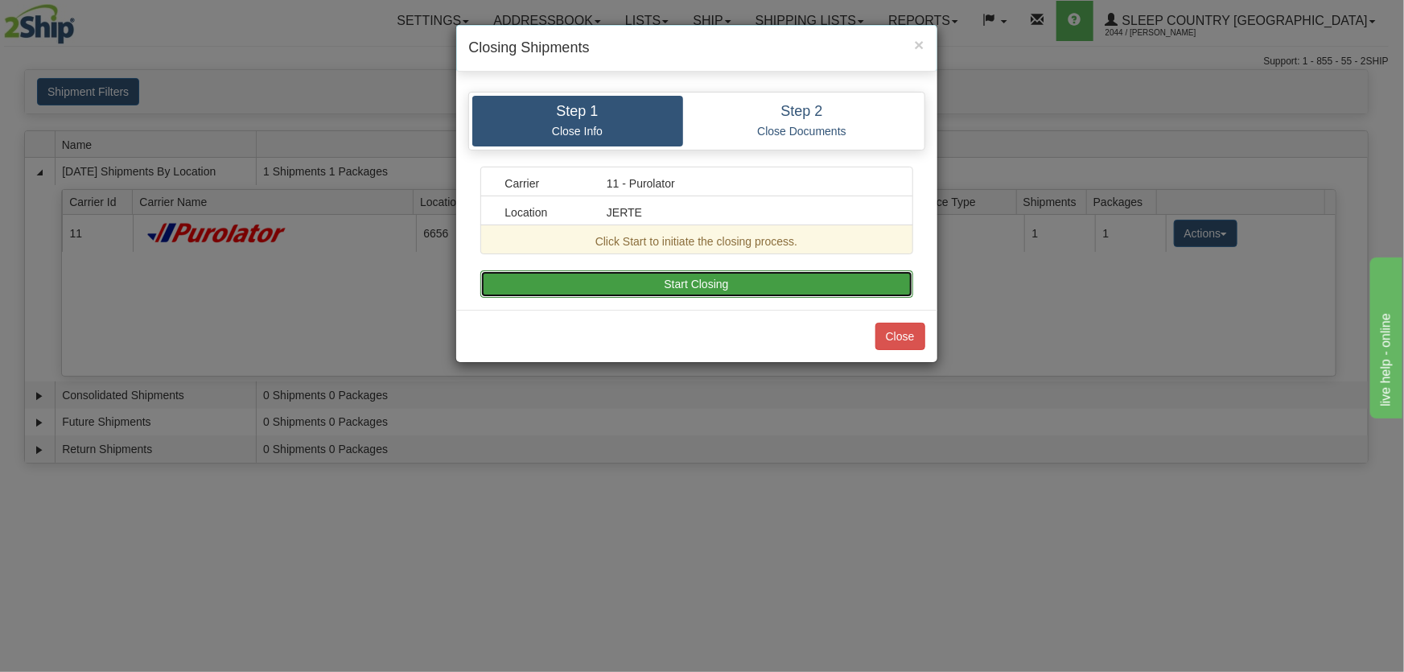
click at [792, 286] on button "Start Closing" at bounding box center [696, 283] width 433 height 27
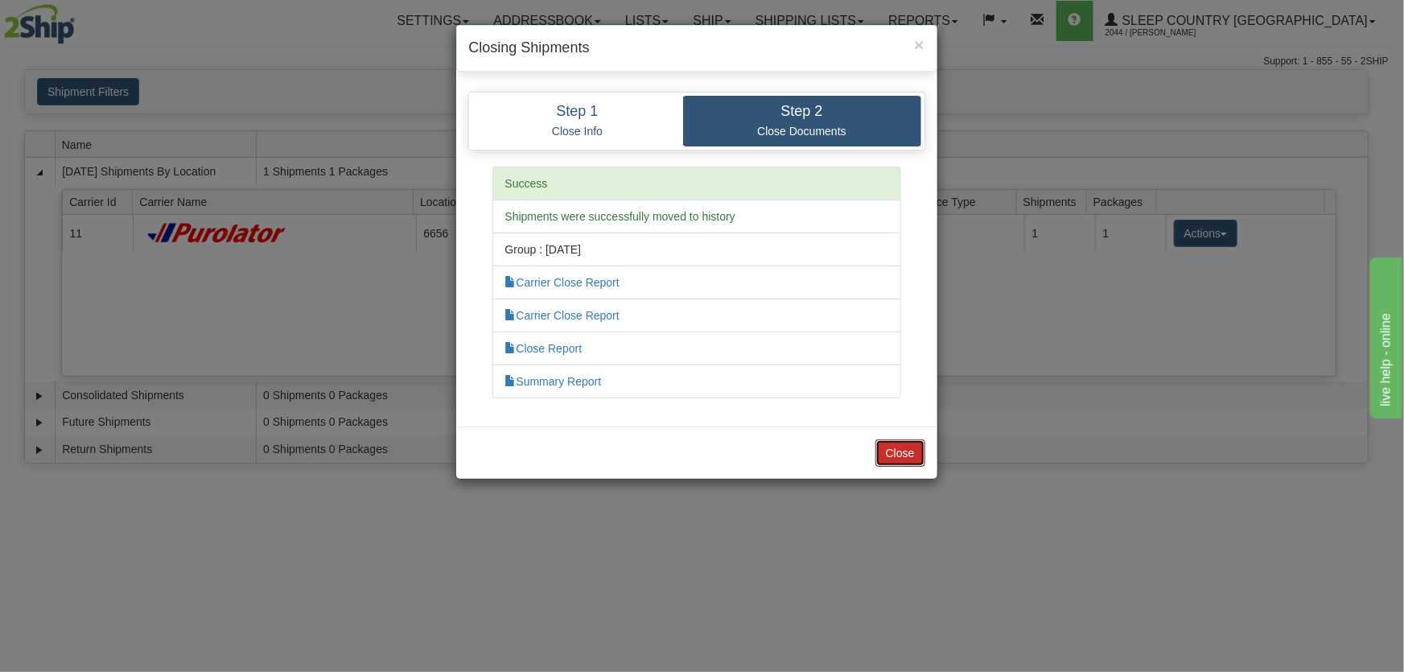
click at [907, 452] on button "Close" at bounding box center [900, 452] width 50 height 27
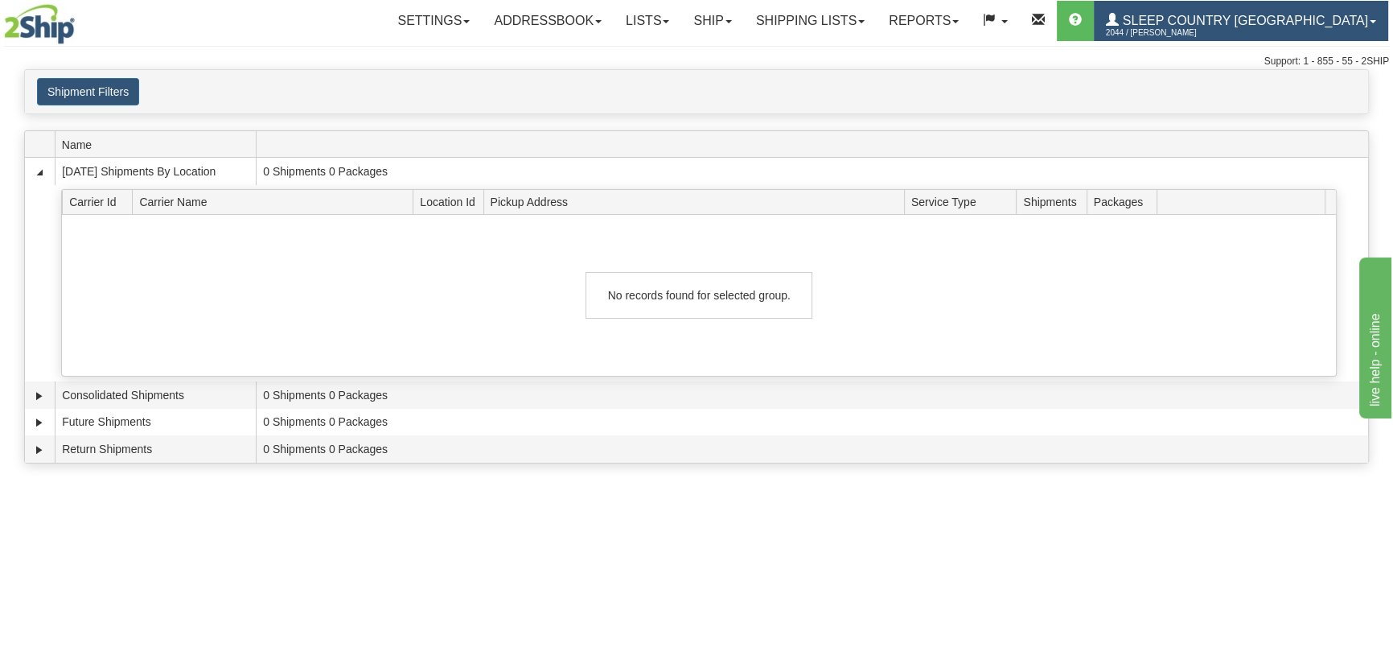
click at [1227, 30] on span "2044 / [PERSON_NAME]" at bounding box center [1166, 33] width 121 height 16
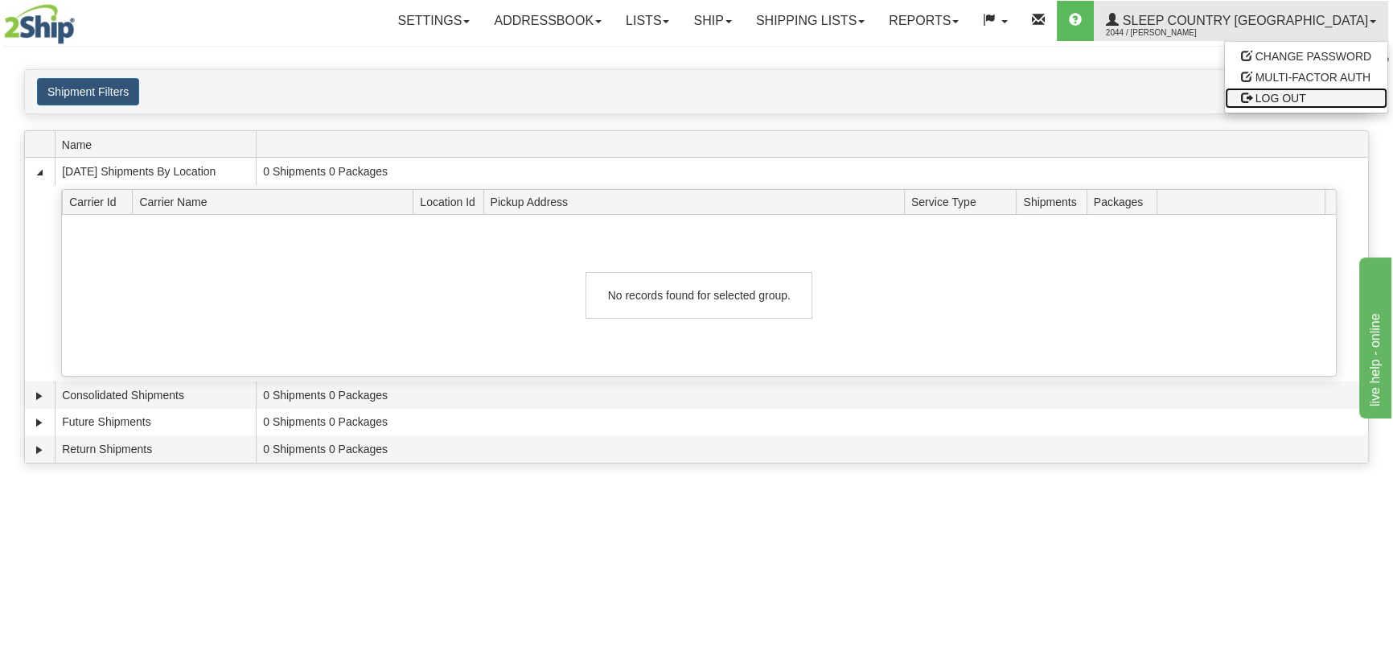
click at [1295, 98] on span "LOG OUT" at bounding box center [1281, 98] width 51 height 13
